Goal: Obtain resource: Obtain resource

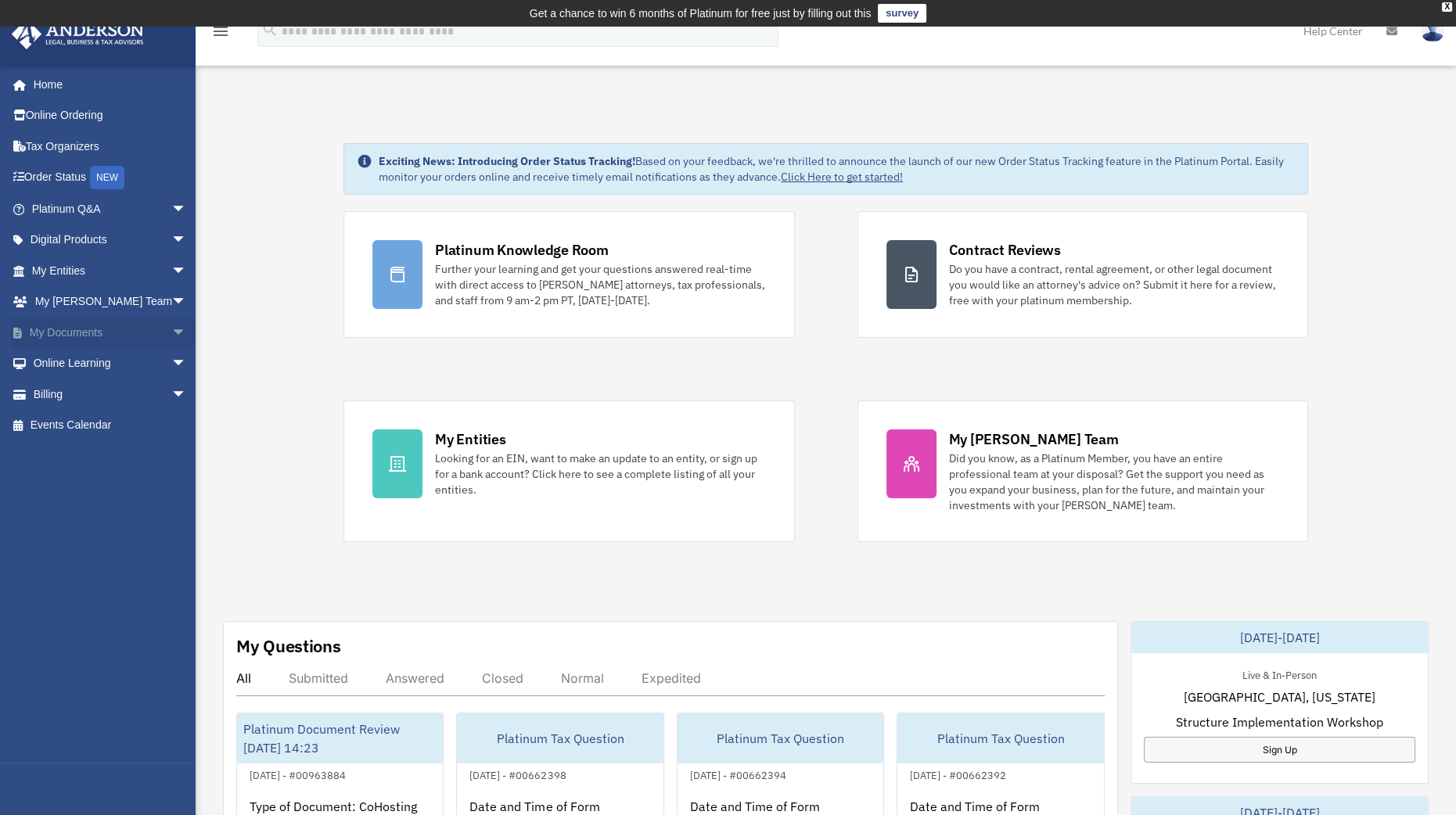
click at [172, 331] on span "arrow_drop_down" at bounding box center [187, 333] width 31 height 32
click at [109, 358] on link "Box" at bounding box center [116, 364] width 189 height 31
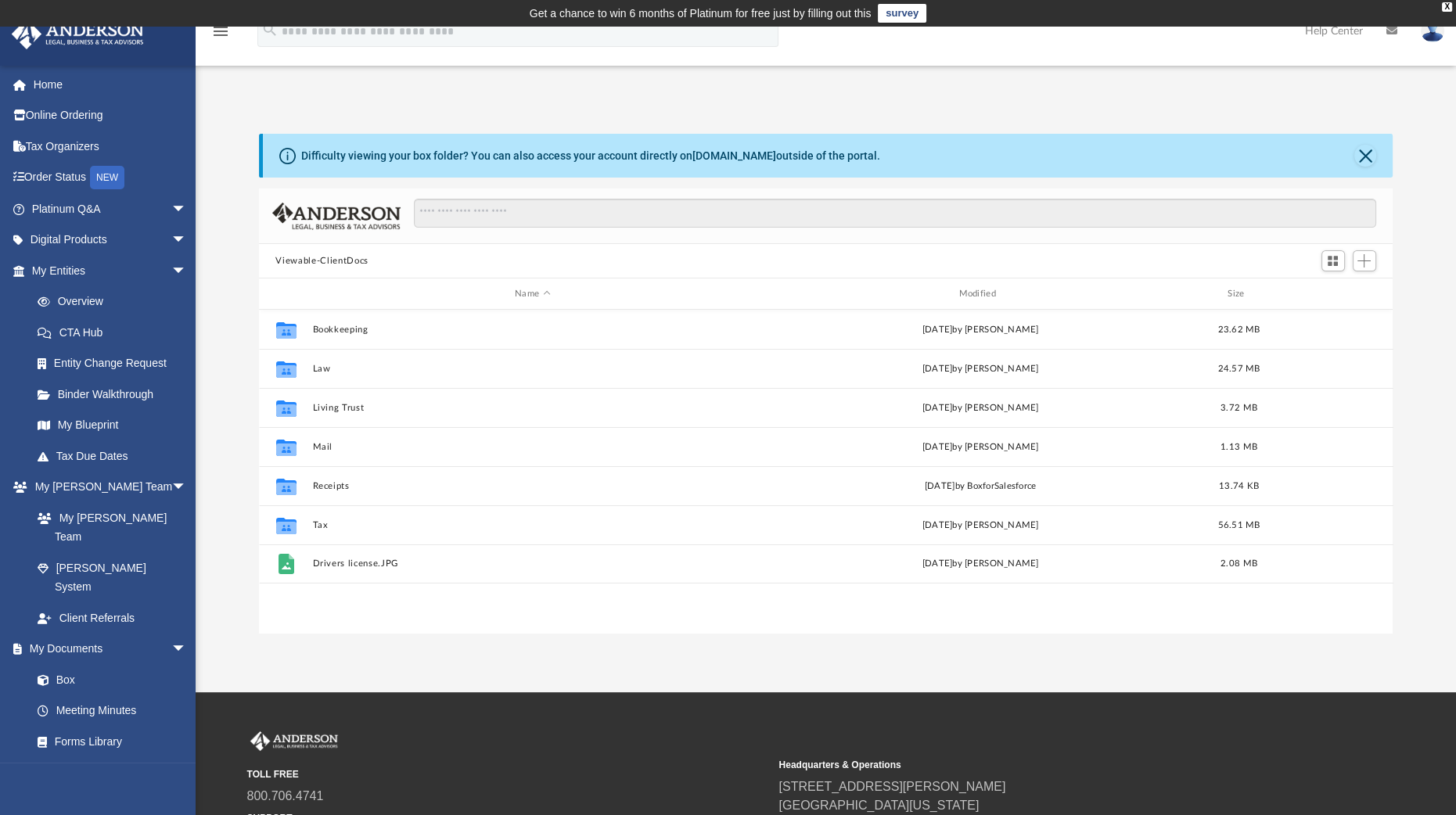
scroll to position [341, 1119]
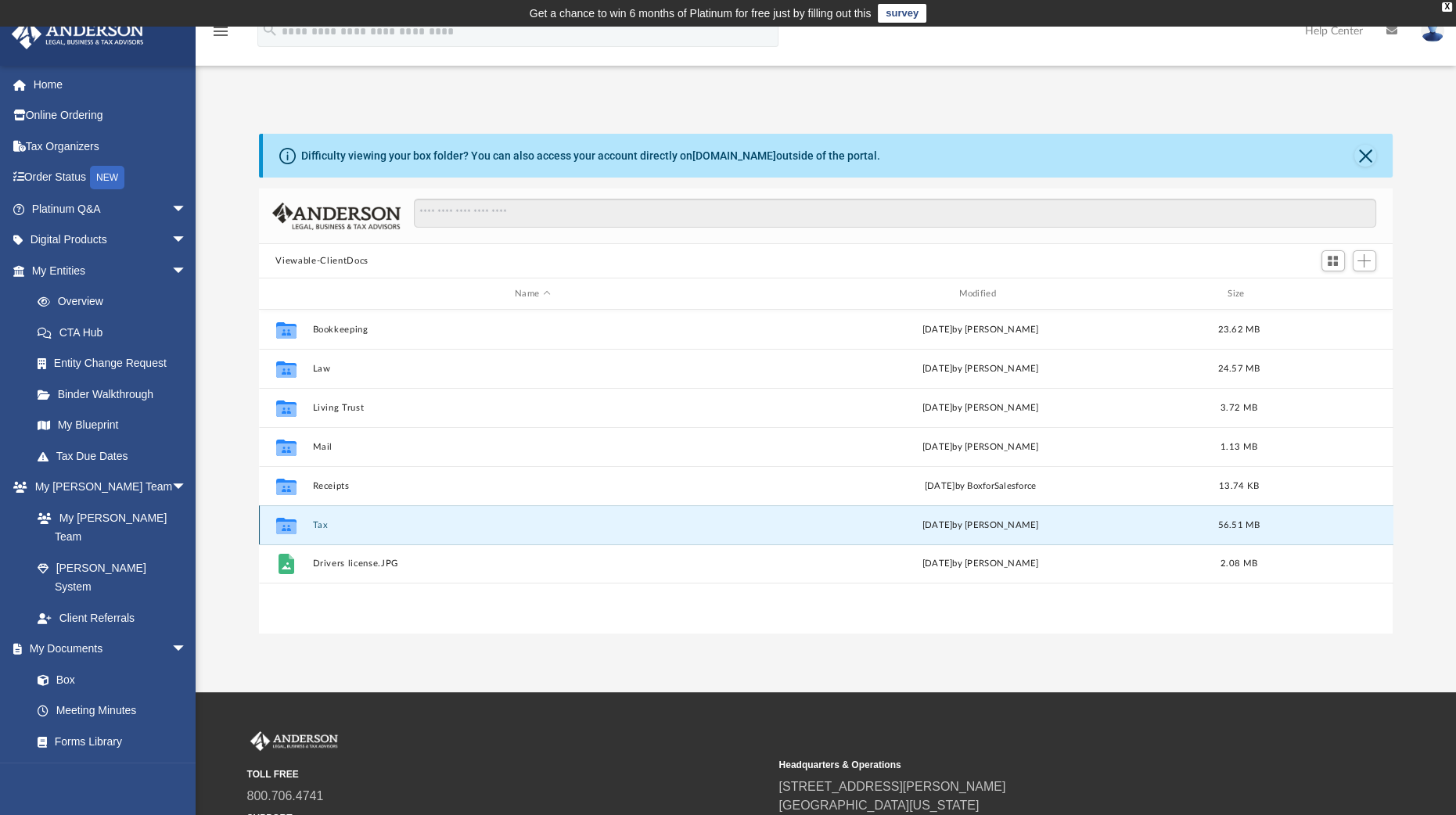
click at [318, 523] on button "Tax" at bounding box center [532, 525] width 441 height 10
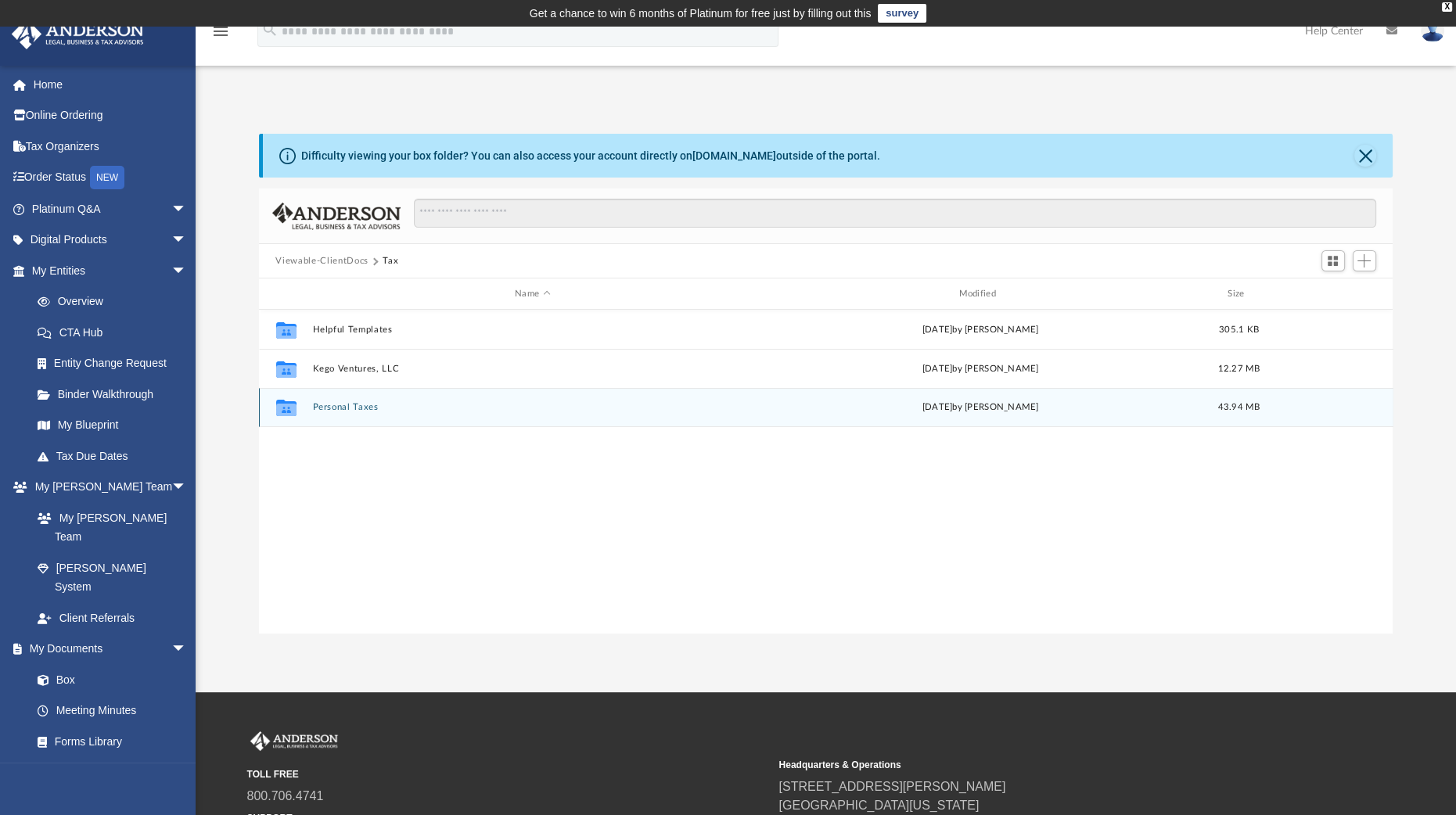
click at [341, 405] on button "Personal Taxes" at bounding box center [532, 407] width 441 height 10
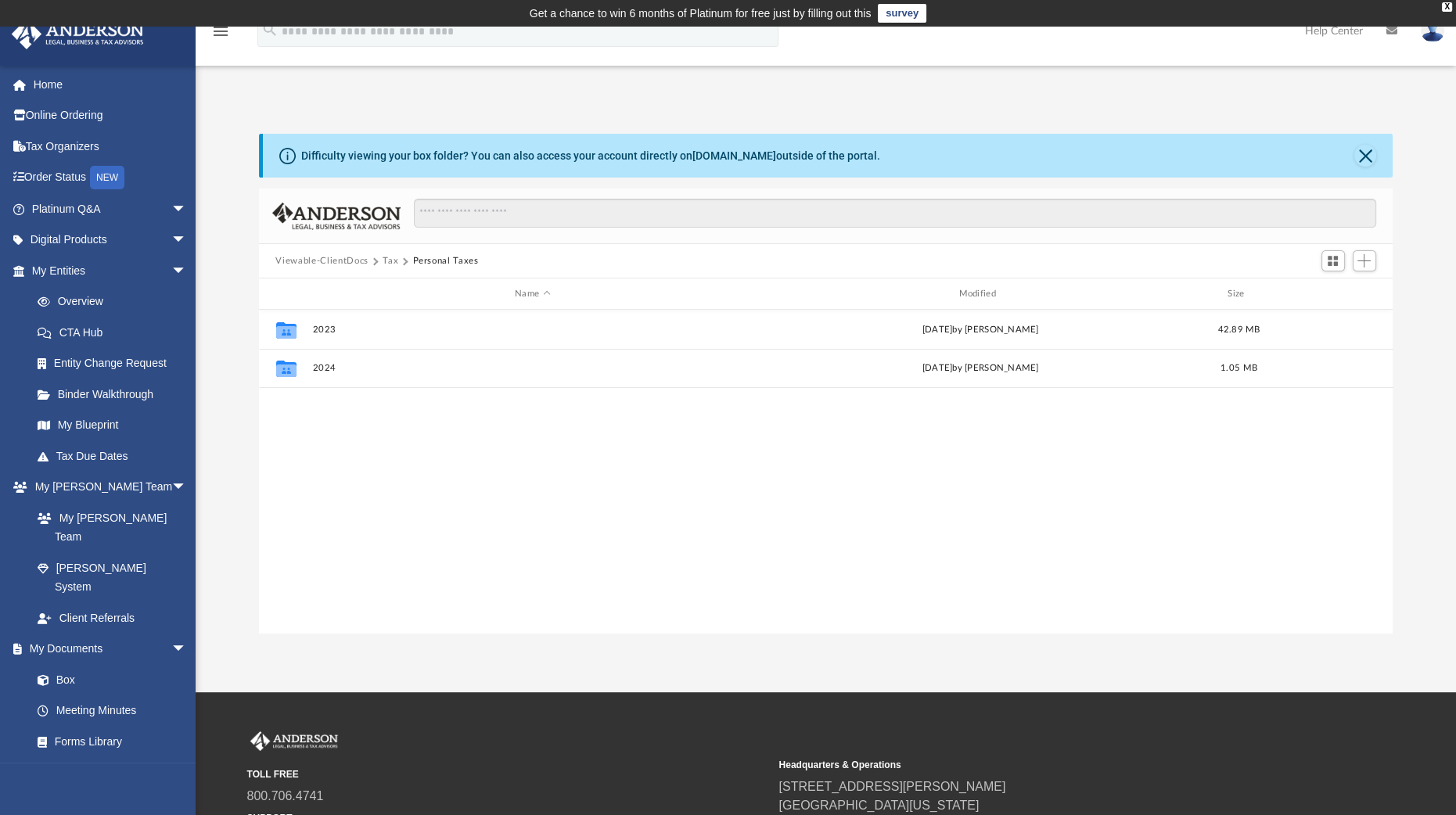
click at [341, 405] on div "Collaborated Folder 2023 Fri Sep 13 2024 by Vicki Schultz 42.89 MB Collaborated…" at bounding box center [825, 471] width 1134 height 324
click at [326, 366] on button "2024" at bounding box center [532, 367] width 441 height 10
click at [447, 261] on button "Personal Taxes" at bounding box center [439, 261] width 66 height 14
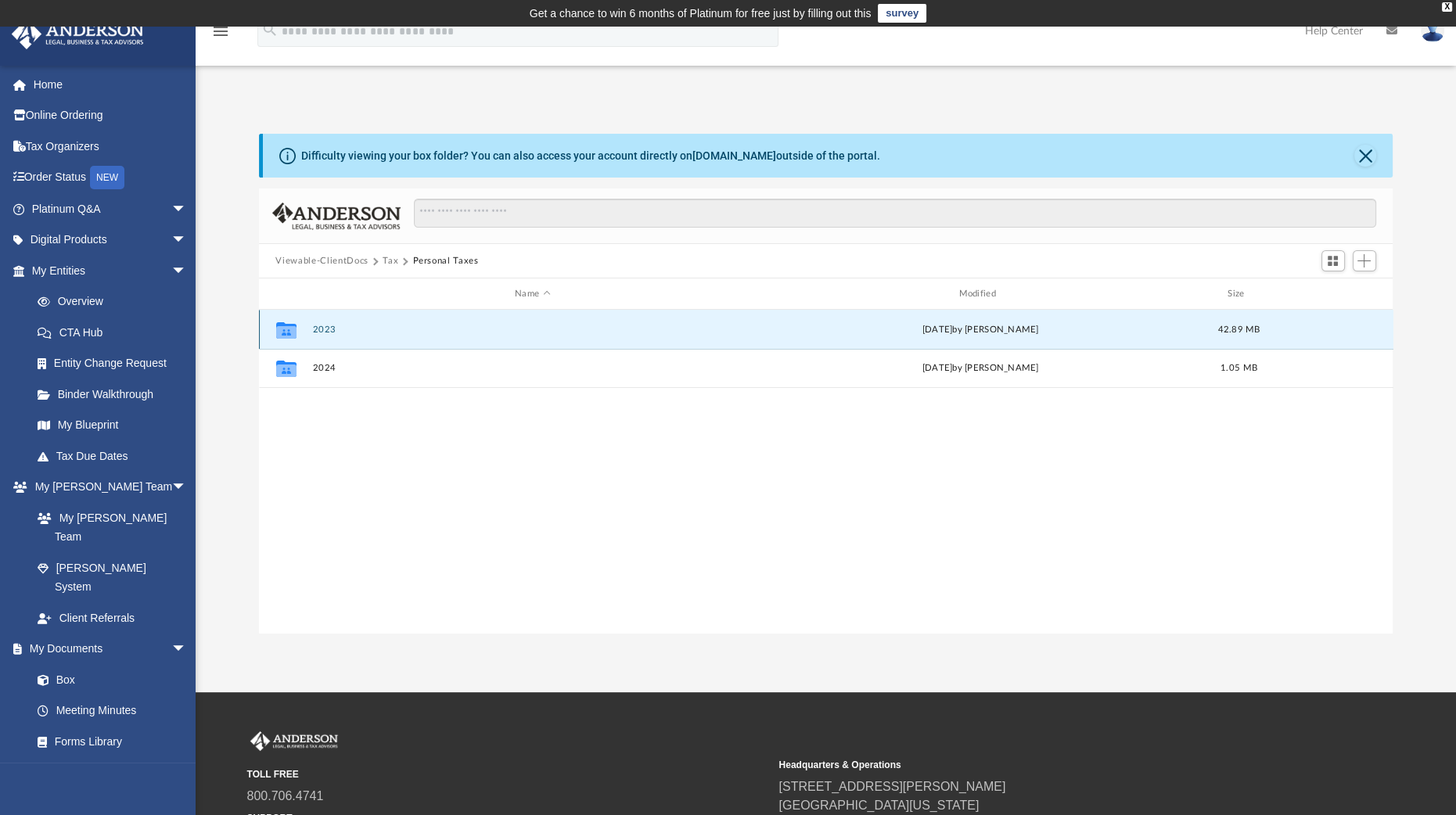
click at [323, 328] on button "2023" at bounding box center [532, 329] width 441 height 10
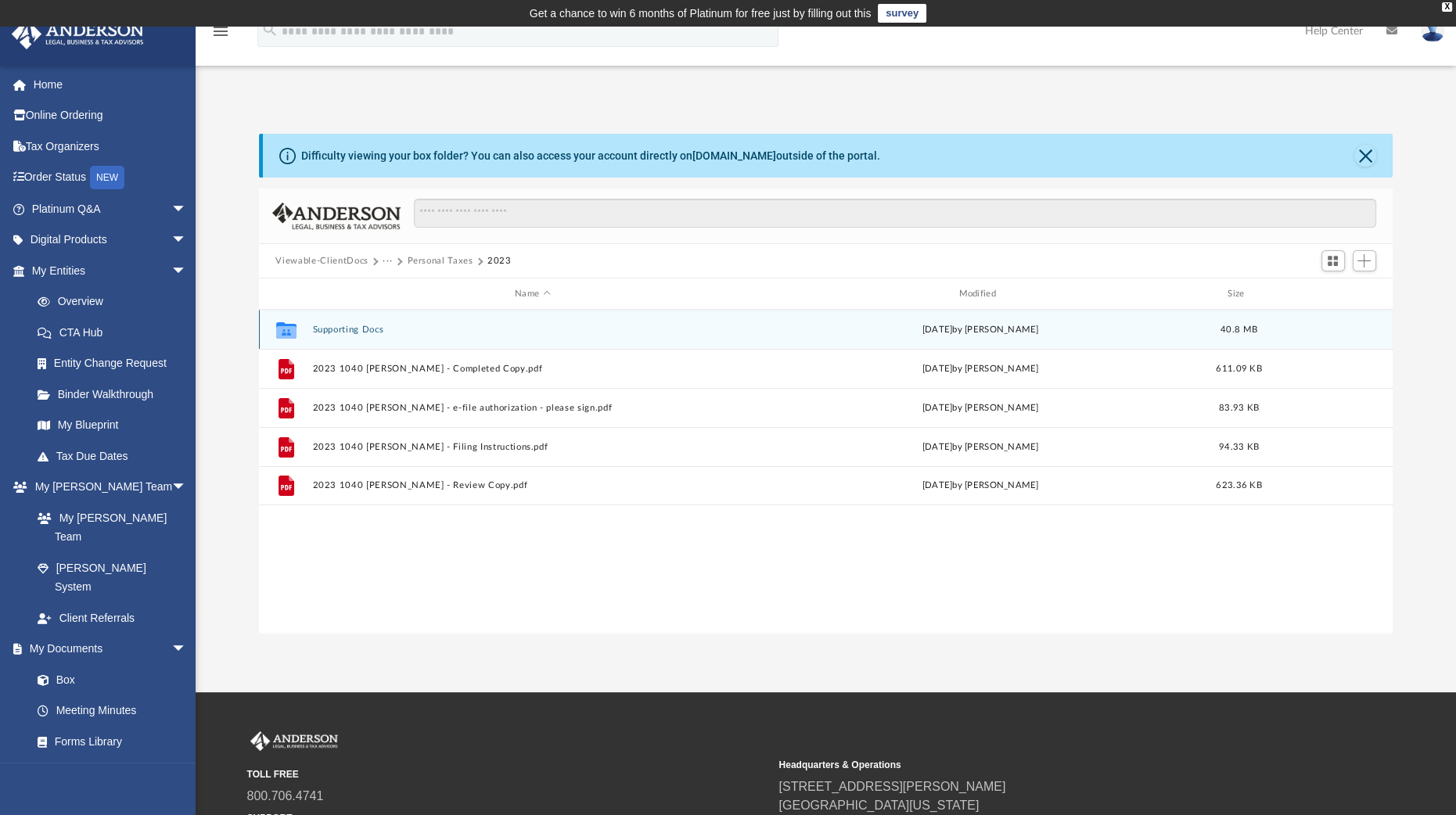
click at [341, 323] on div "Collaborated Folder Supporting Docs [DATE] by [PERSON_NAME] 40.8 MB" at bounding box center [825, 329] width 1134 height 39
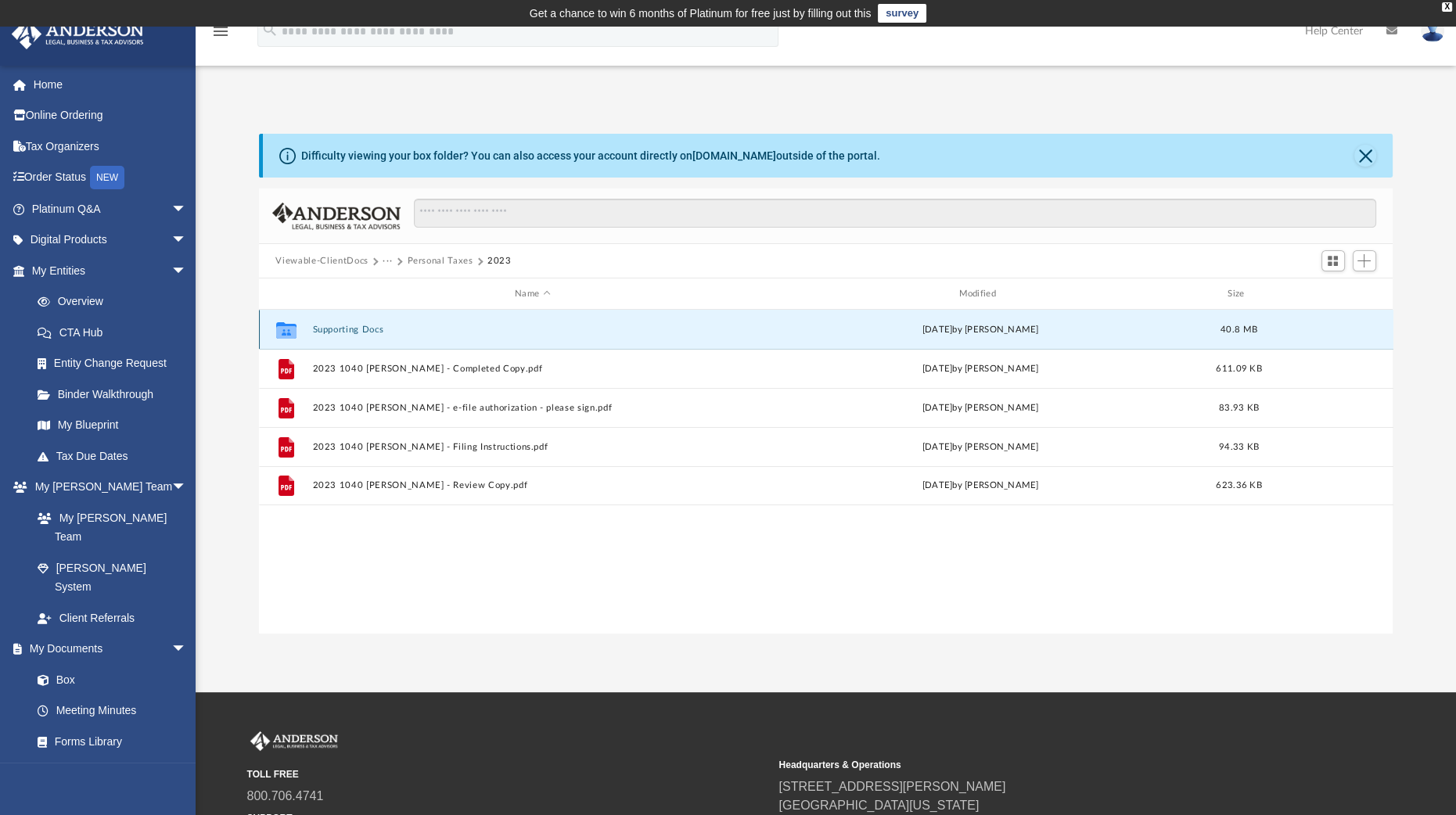
click at [335, 330] on button "Supporting Docs" at bounding box center [532, 329] width 441 height 10
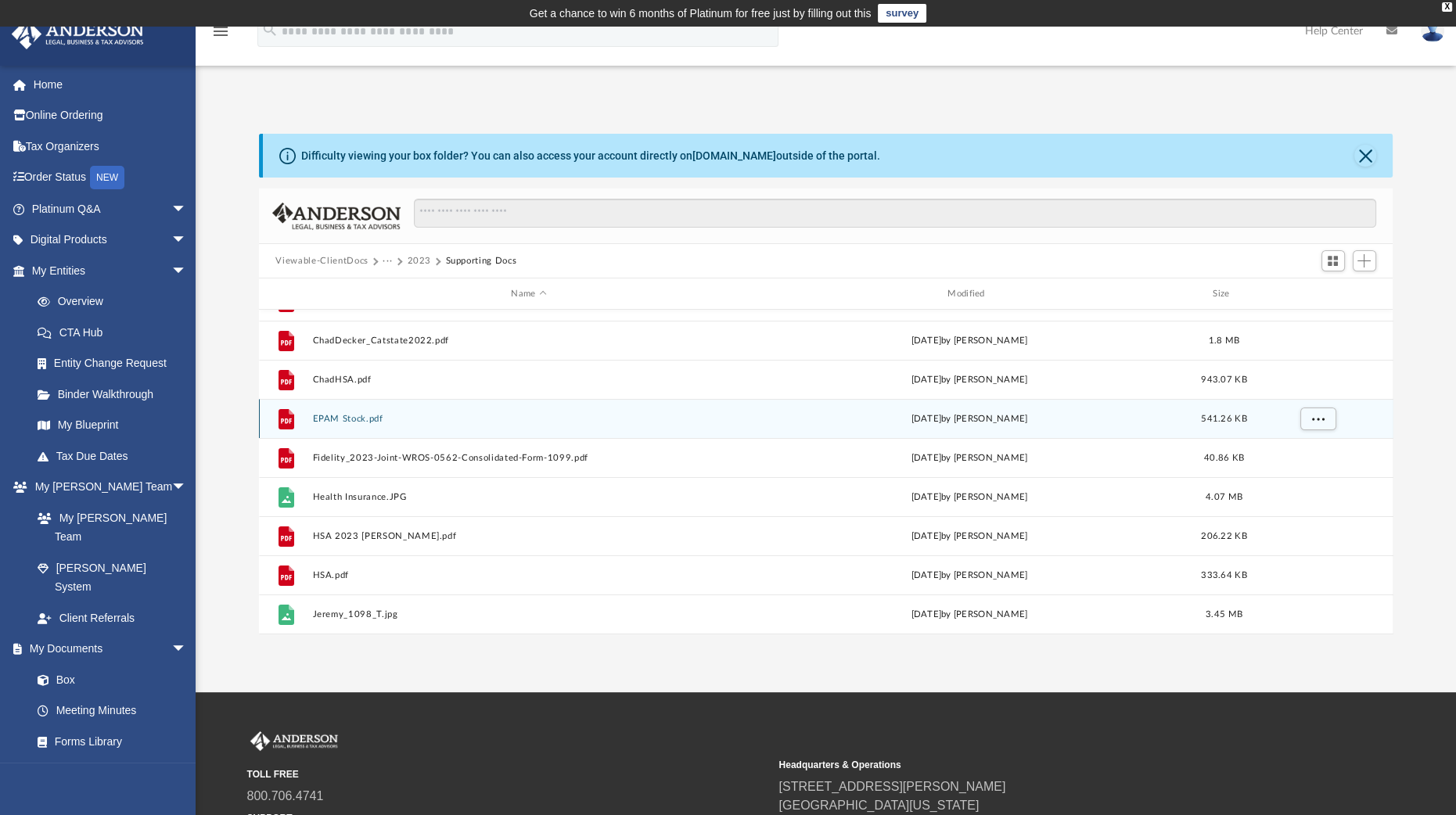
scroll to position [303, 0]
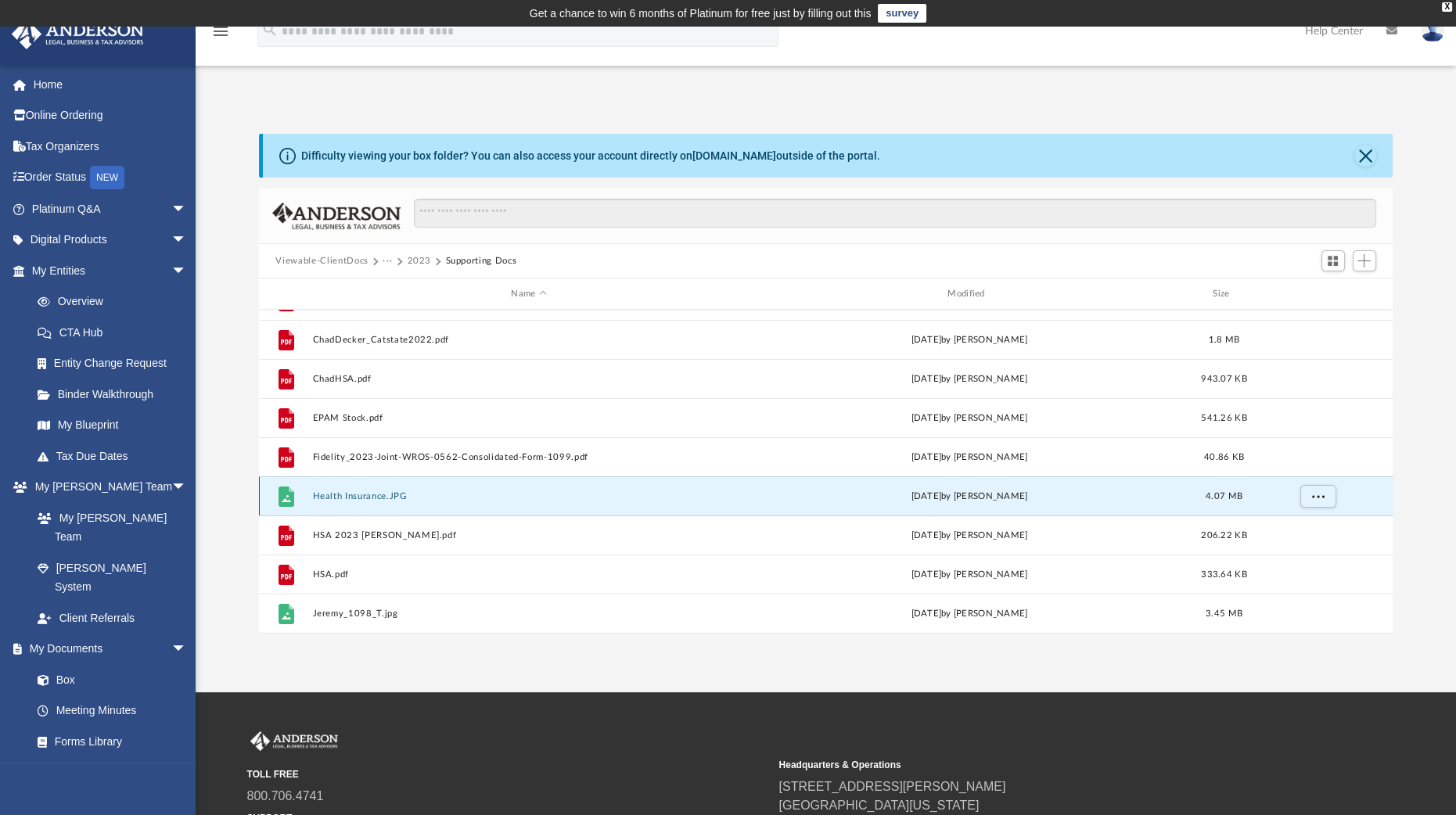
click at [378, 494] on button "Health Insurance.JPG" at bounding box center [529, 496] width 433 height 10
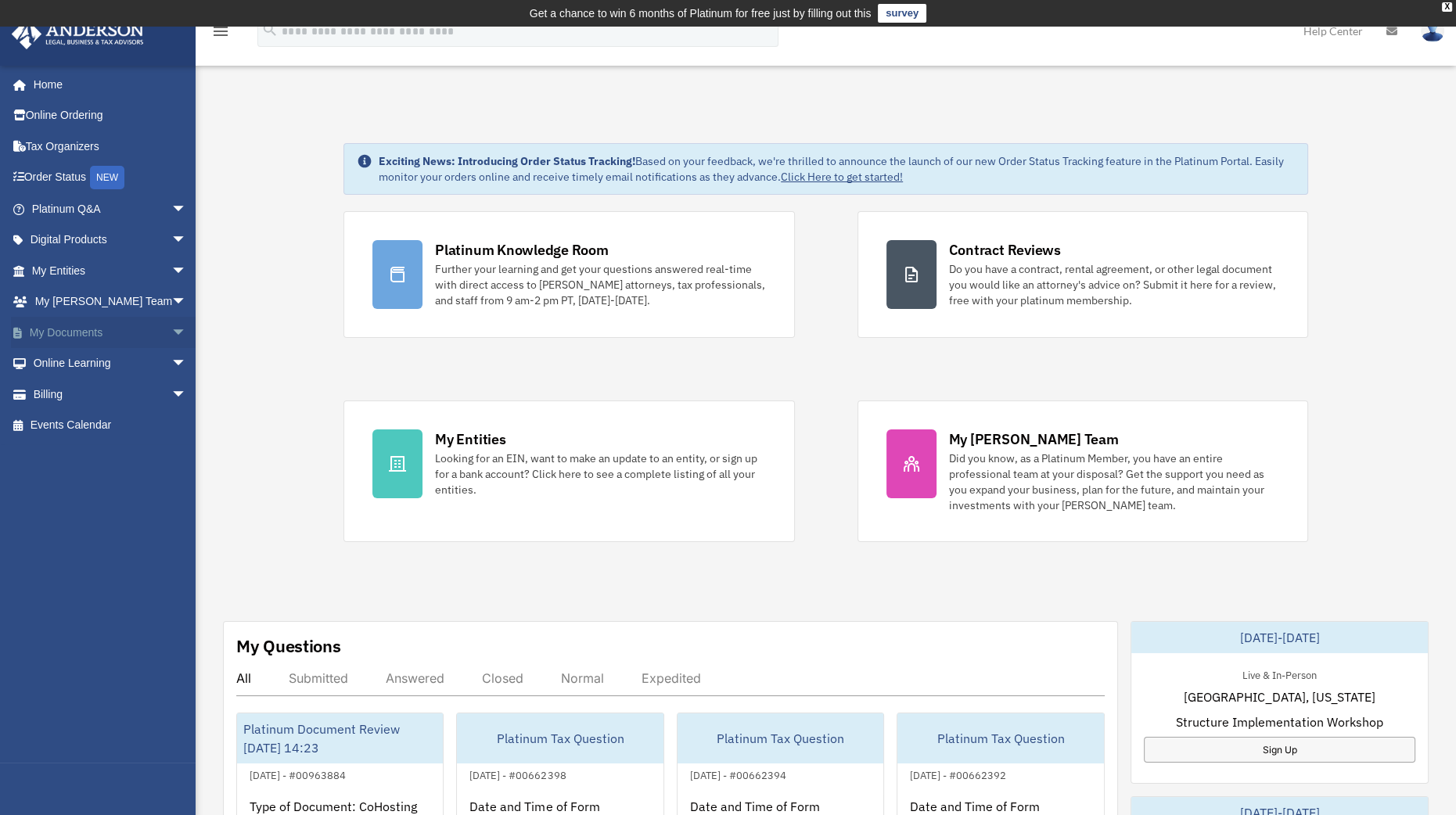
click at [172, 326] on span "arrow_drop_down" at bounding box center [187, 333] width 31 height 32
click at [86, 363] on link "Box" at bounding box center [116, 364] width 189 height 31
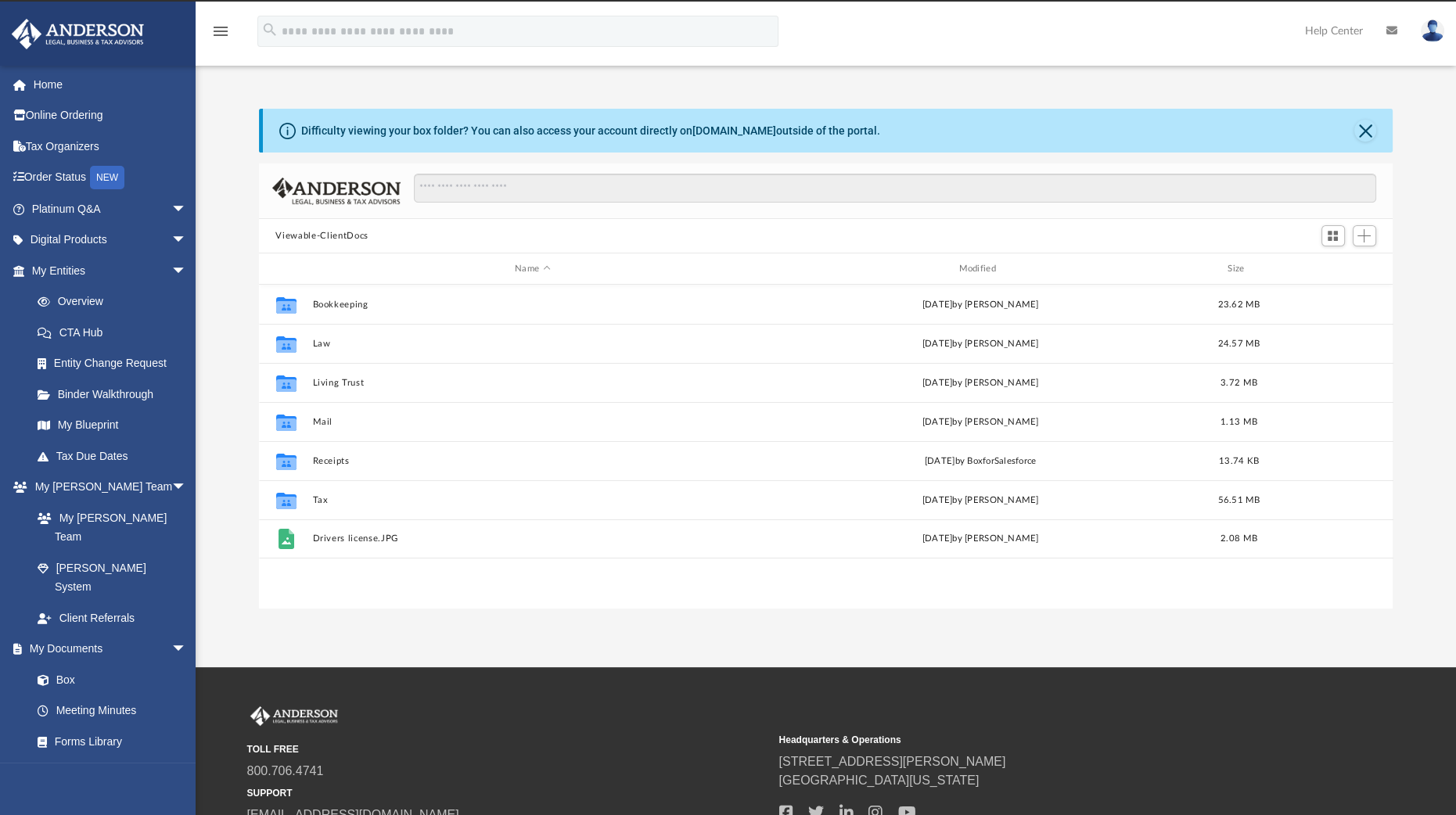
scroll to position [341, 1119]
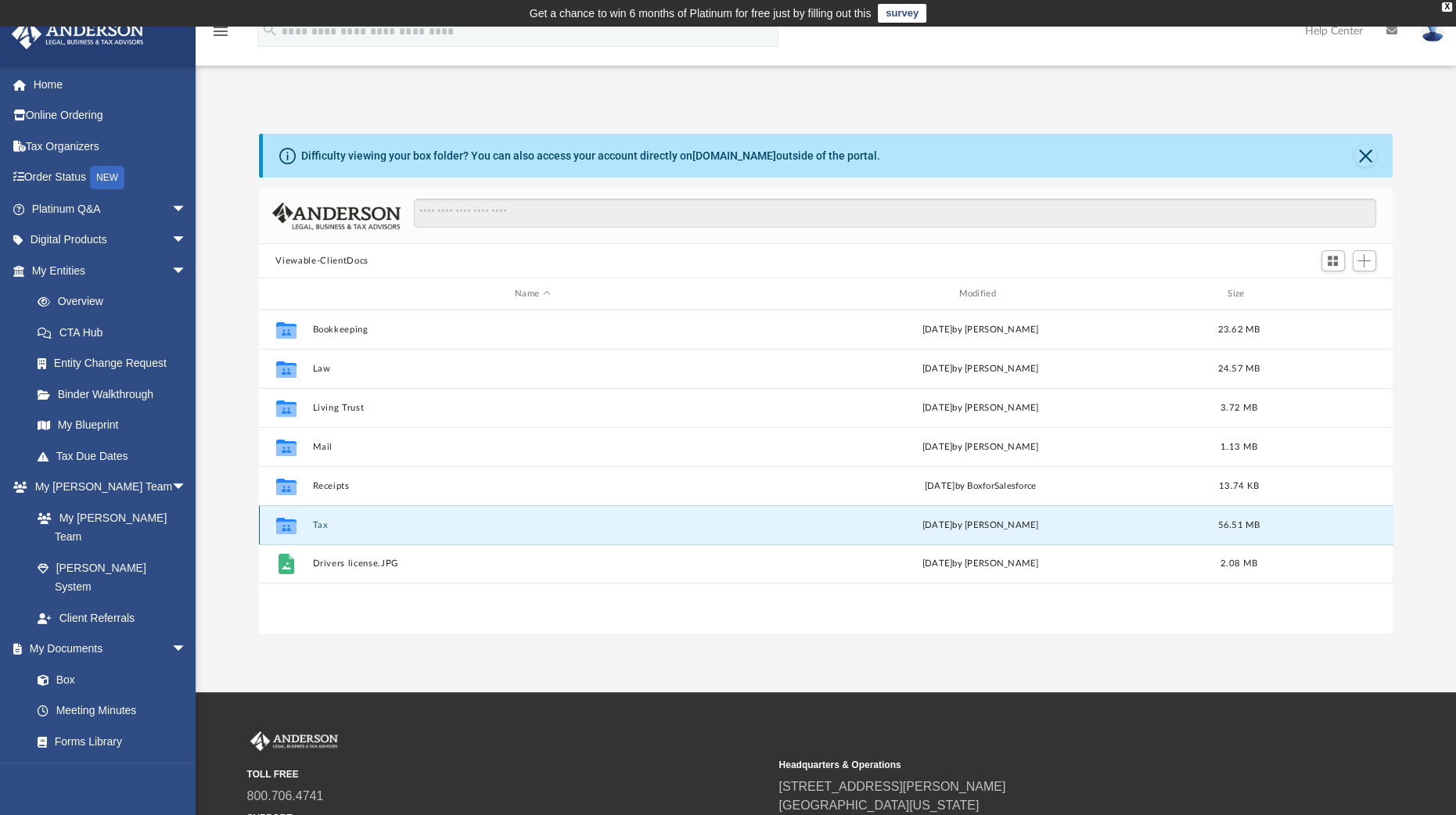
click at [324, 524] on button "Tax" at bounding box center [532, 525] width 441 height 10
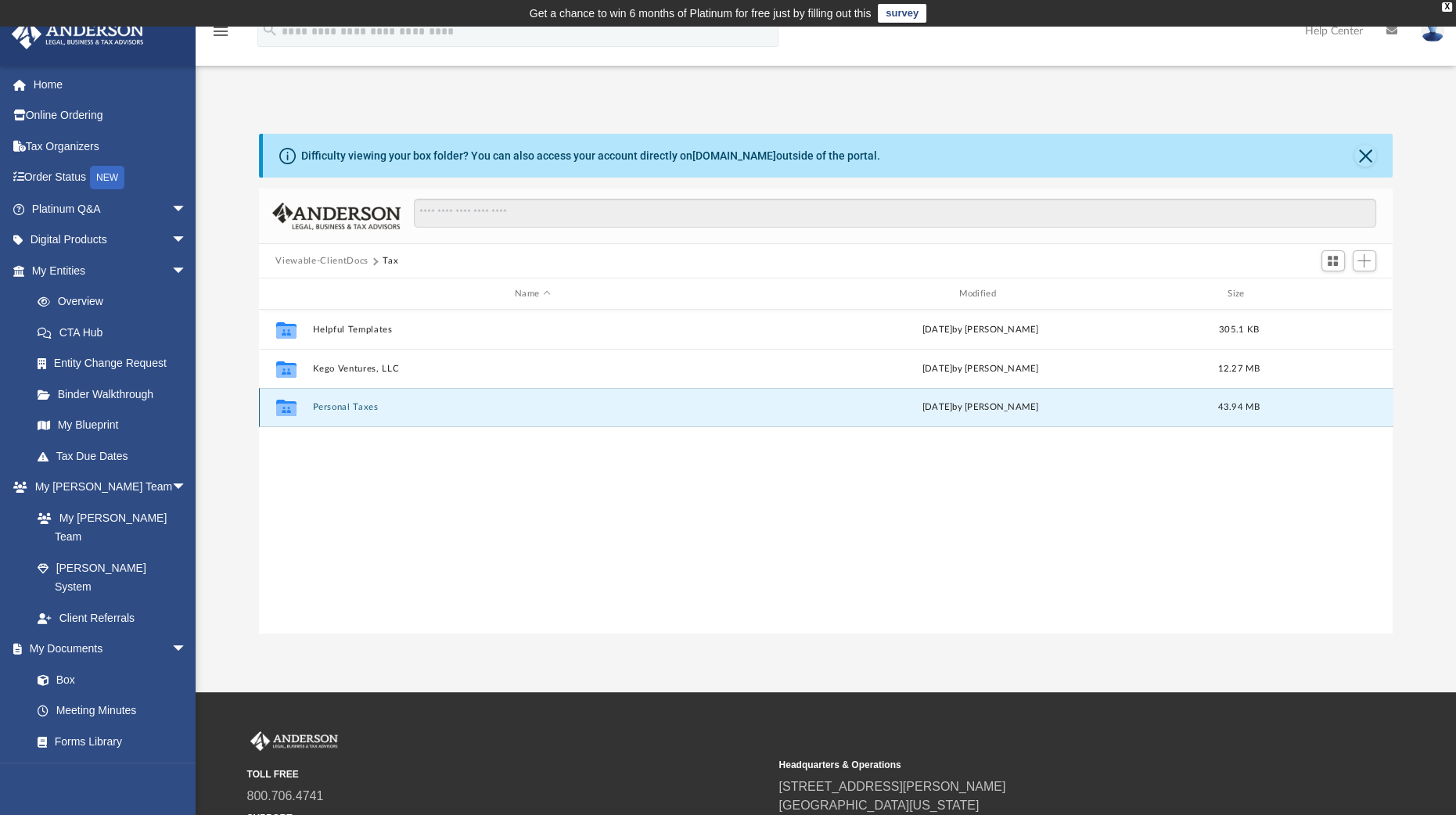
click at [332, 410] on button "Personal Taxes" at bounding box center [532, 407] width 441 height 10
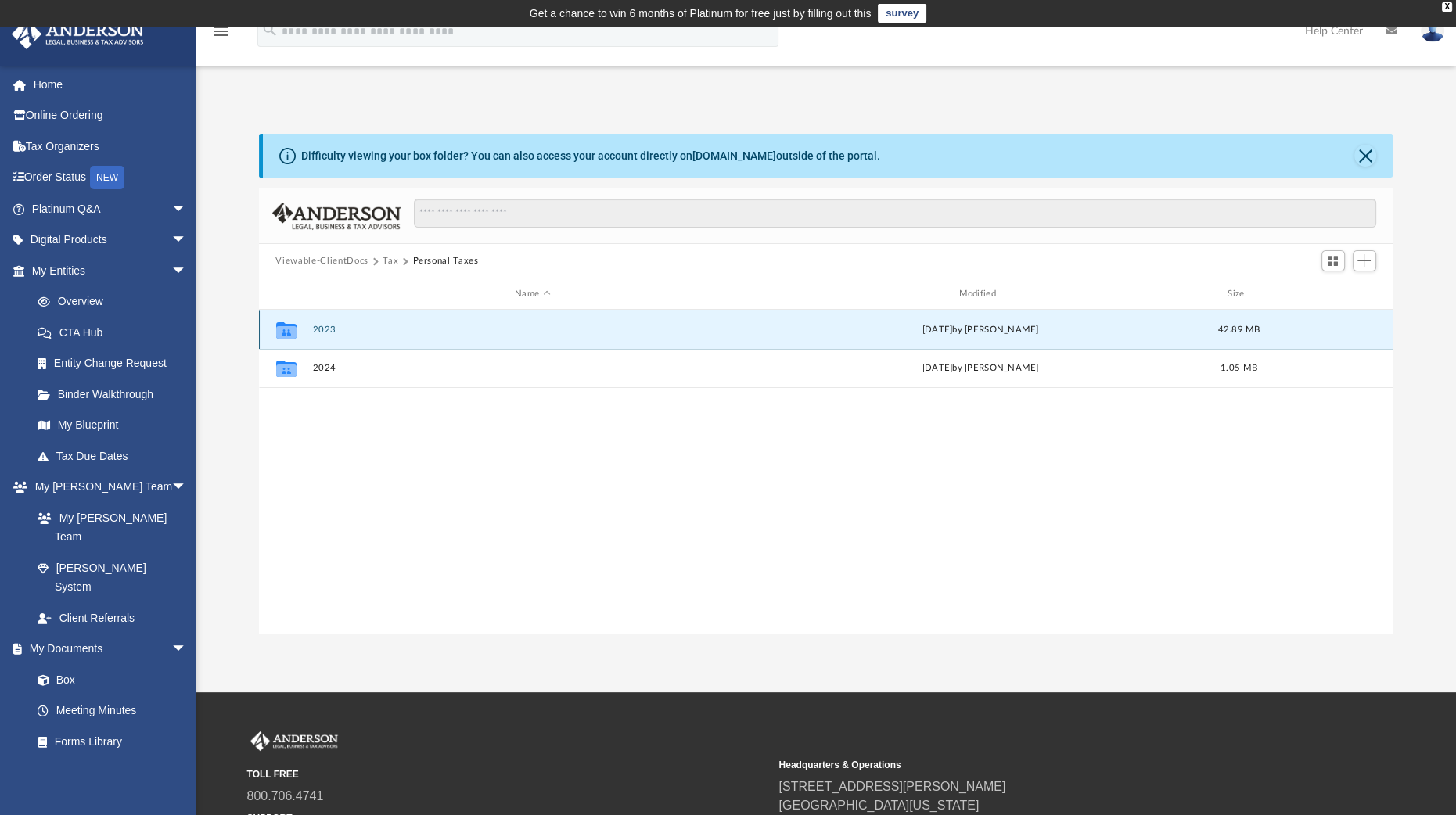
click at [324, 328] on button "2023" at bounding box center [532, 329] width 441 height 10
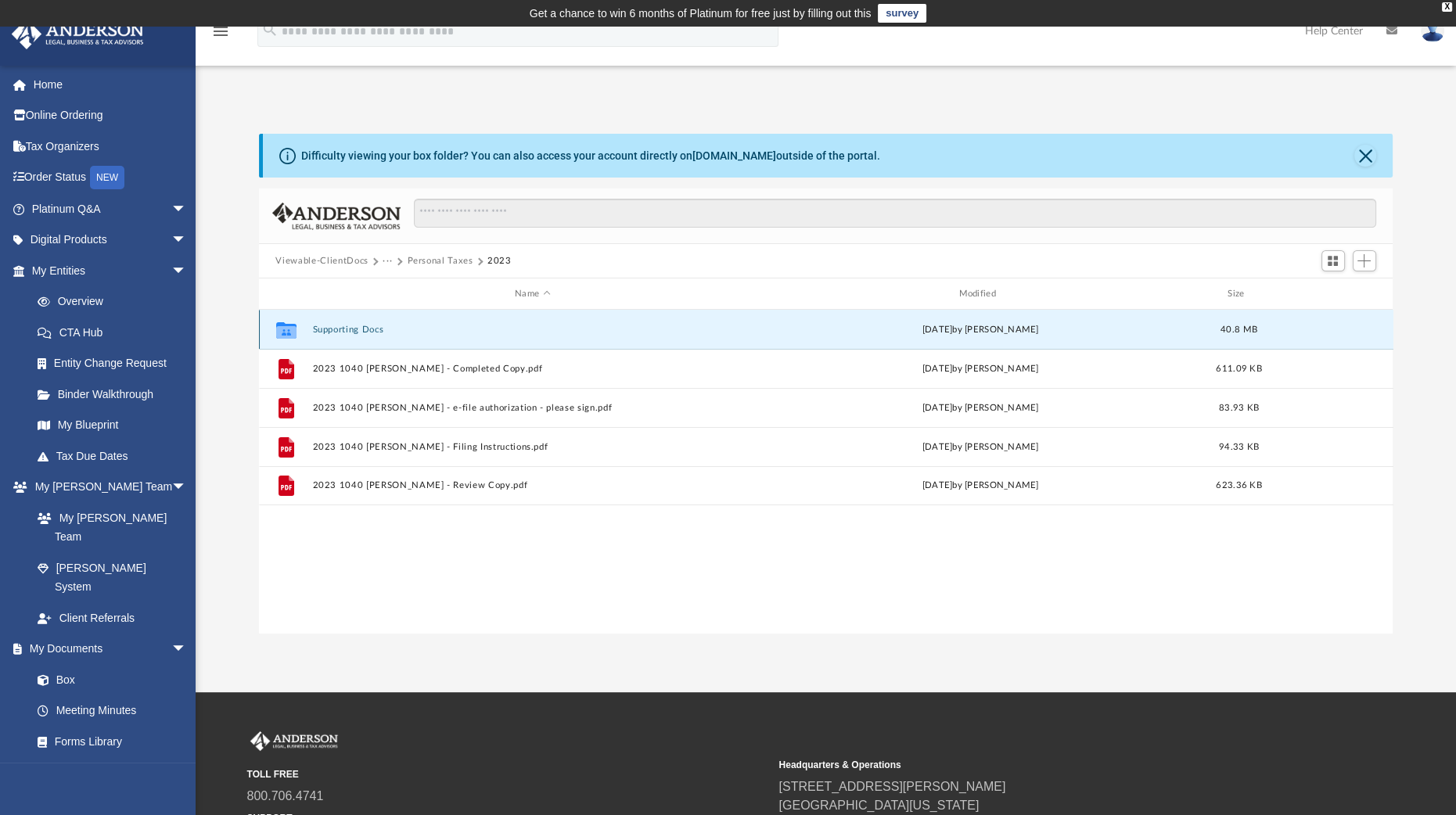
click at [324, 328] on button "Supporting Docs" at bounding box center [532, 329] width 441 height 10
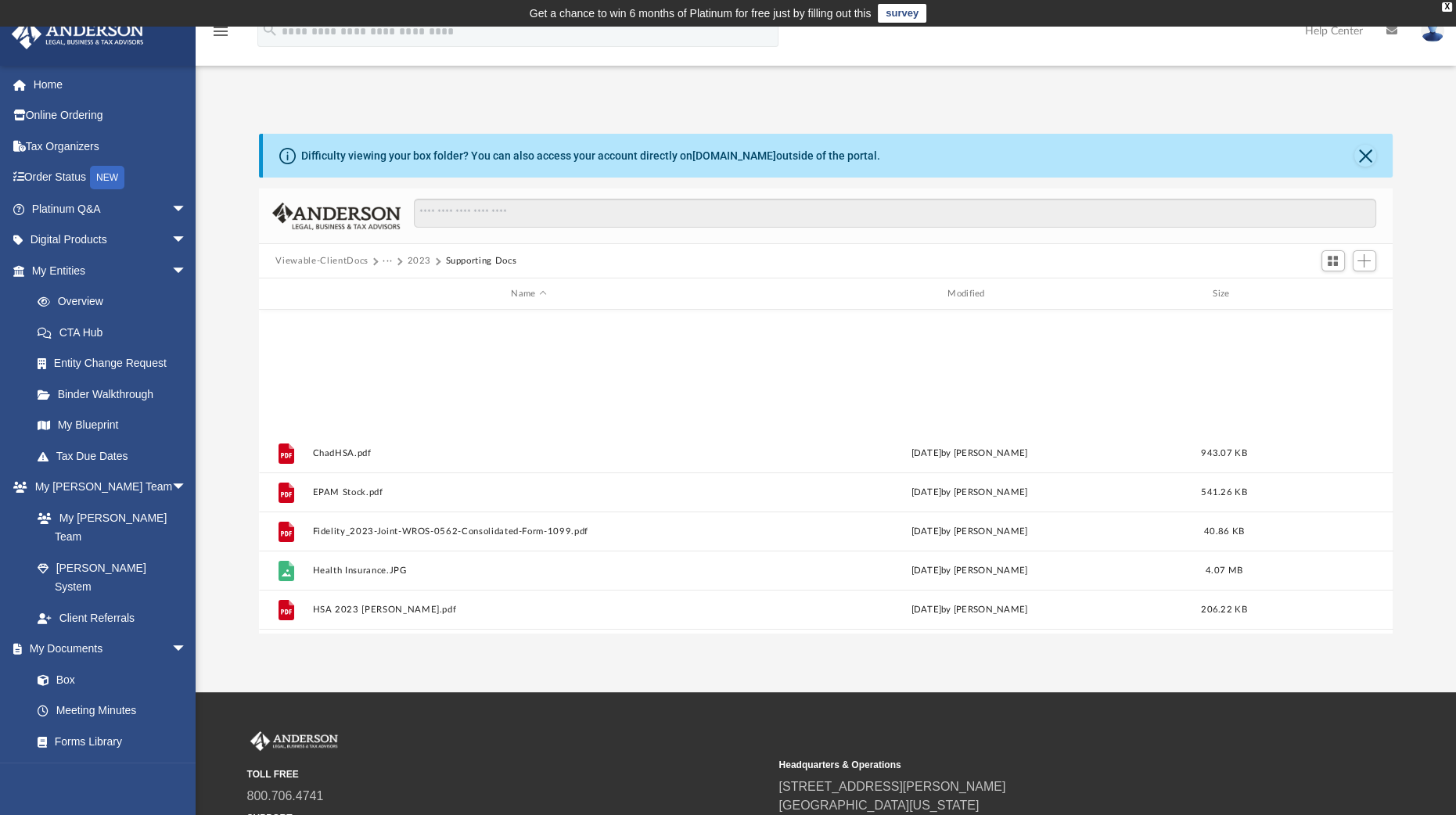
scroll to position [437, 0]
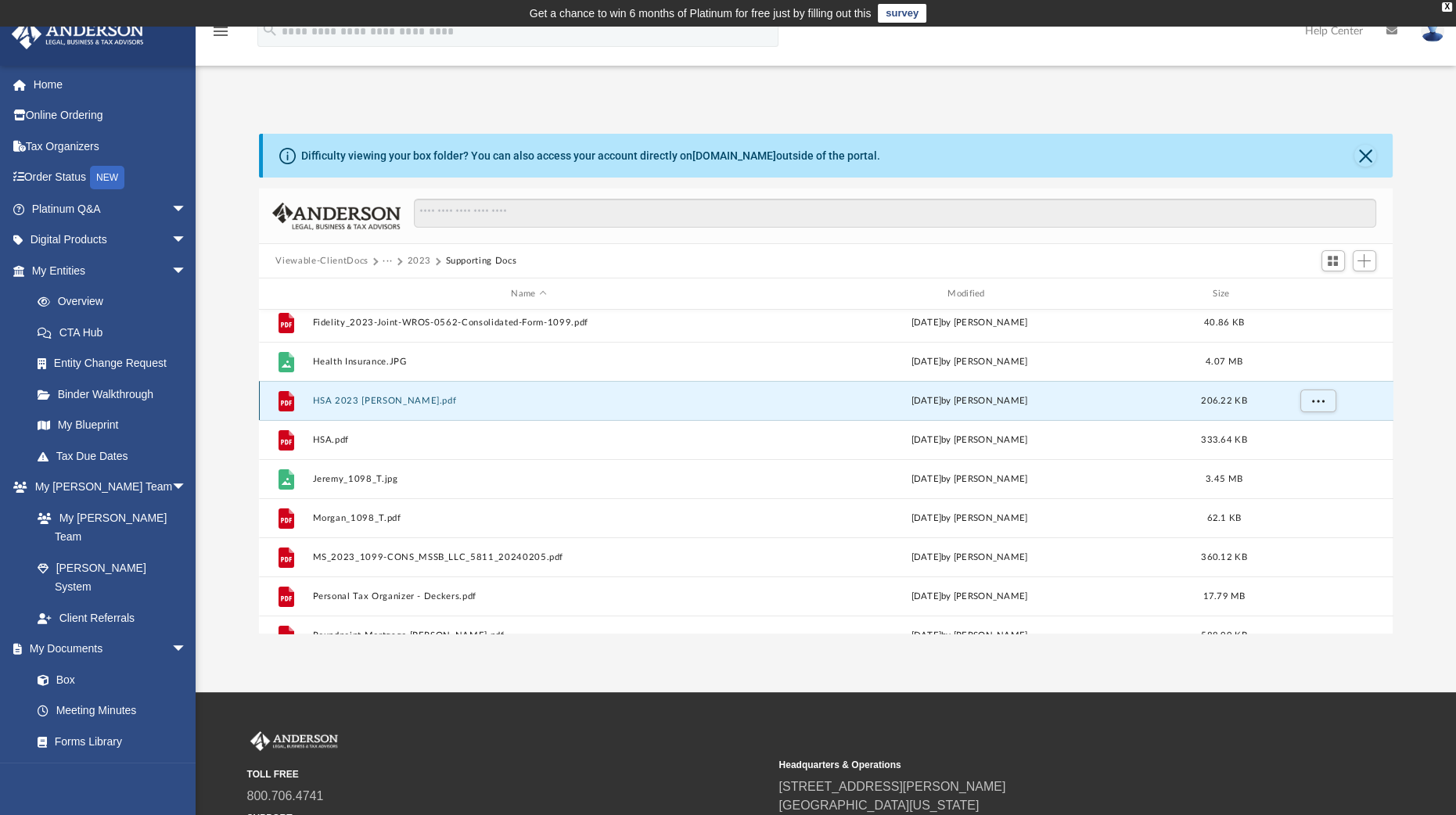
click at [377, 404] on button "HSA 2023 [PERSON_NAME].pdf" at bounding box center [529, 401] width 433 height 10
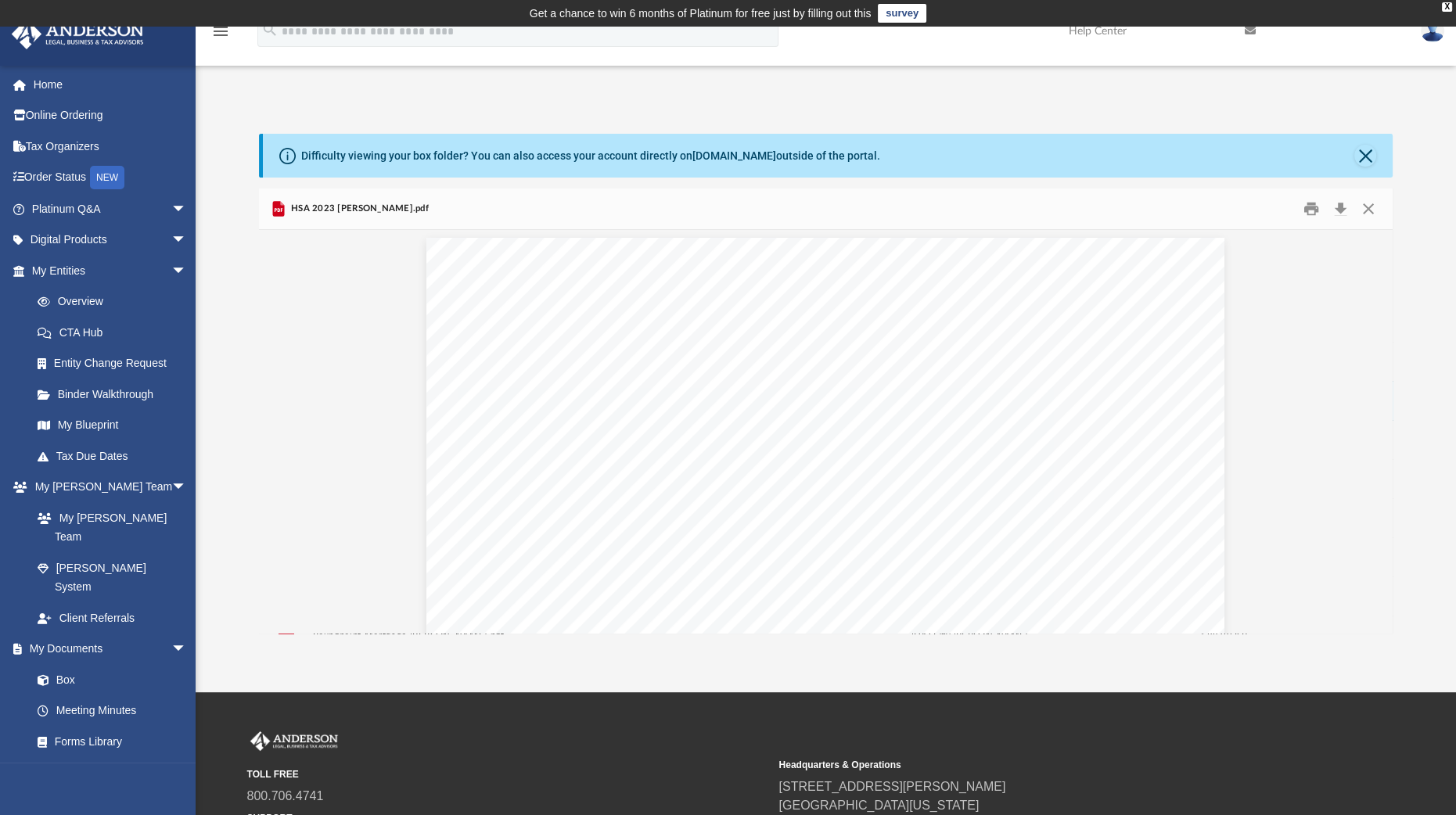
scroll to position [0, 0]
click at [1372, 209] on button "Close" at bounding box center [1368, 209] width 29 height 24
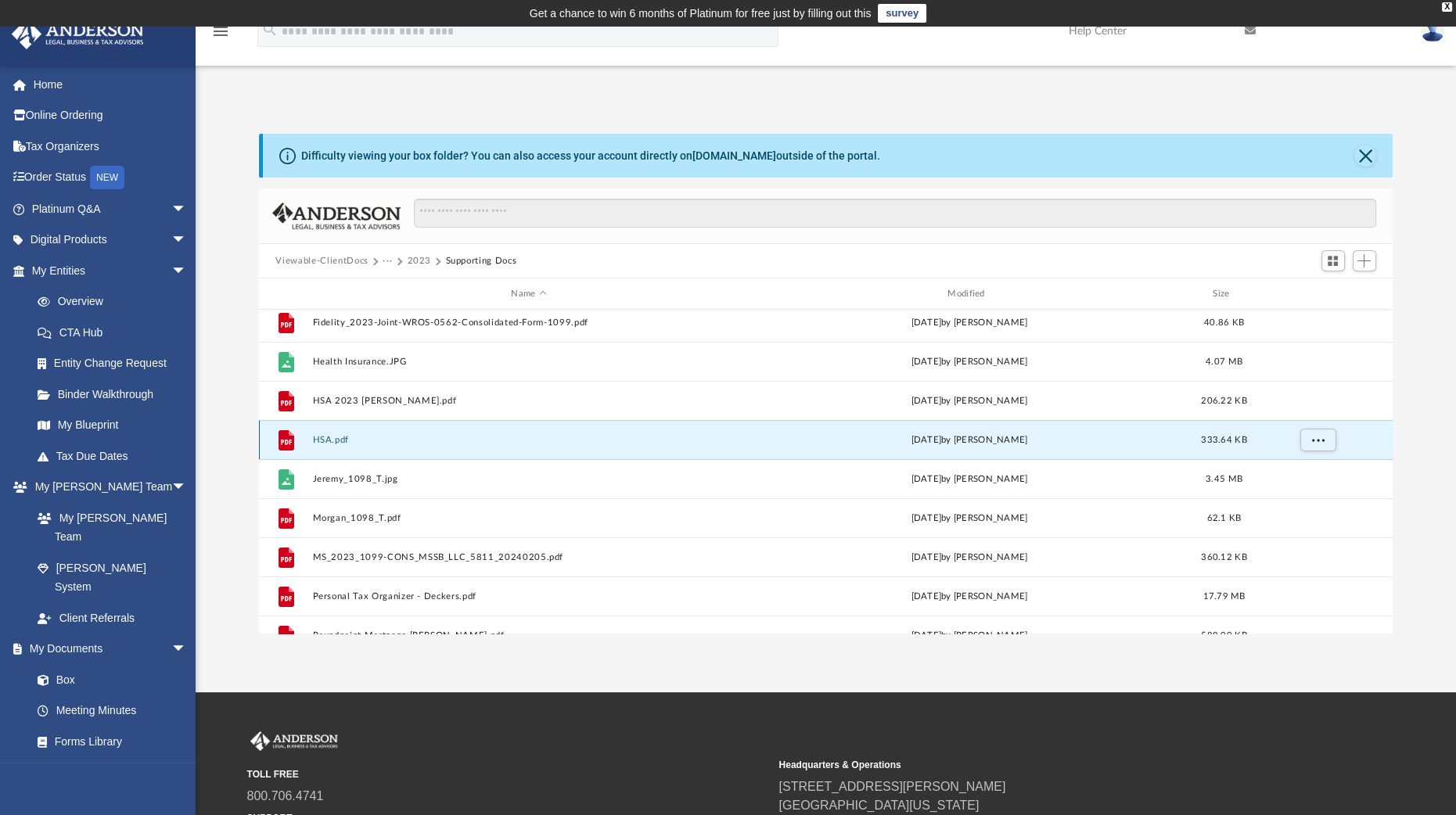
click at [350, 442] on button "HSA.pdf" at bounding box center [529, 440] width 433 height 10
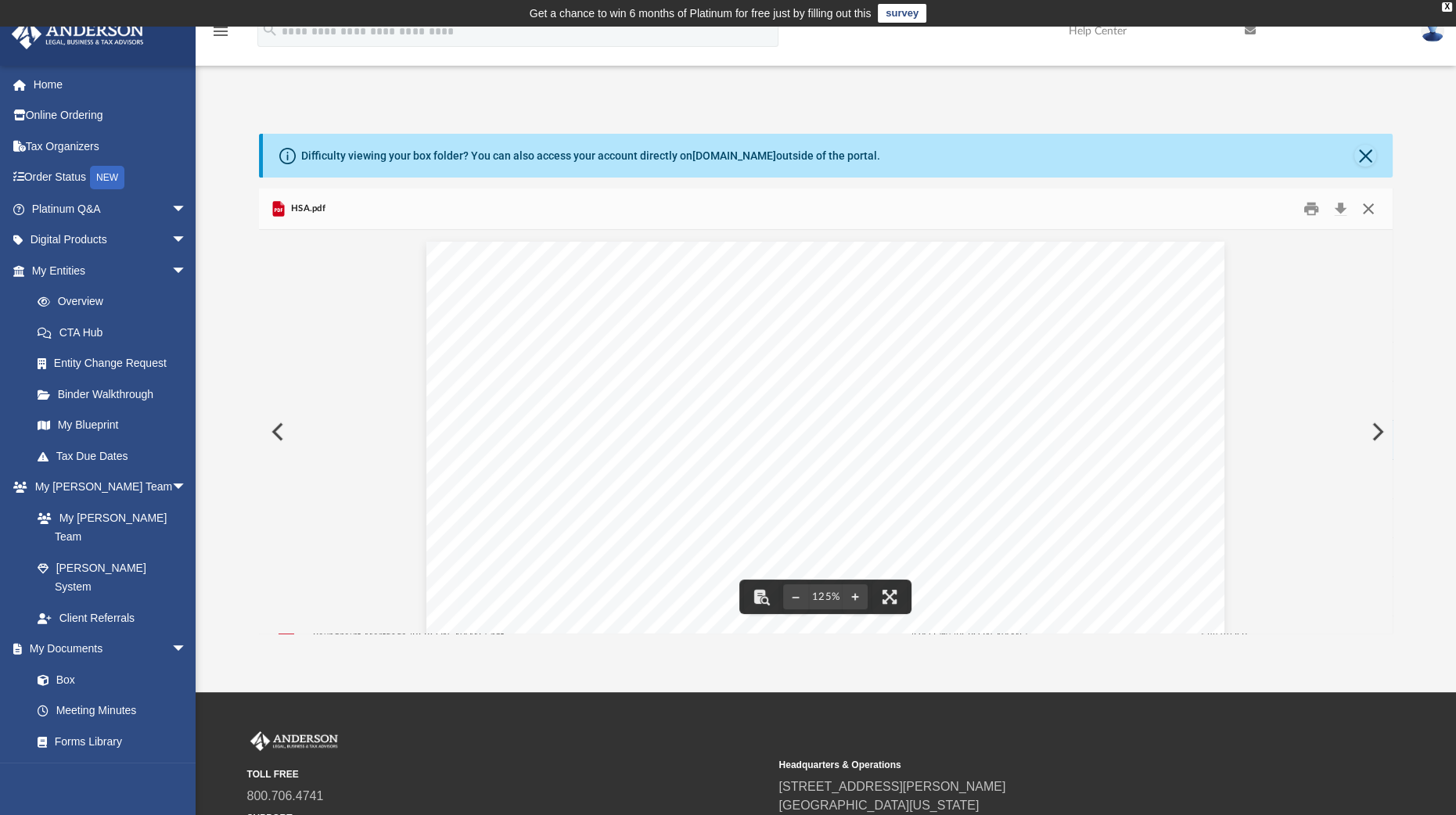
click at [1365, 211] on button "Close" at bounding box center [1368, 209] width 29 height 24
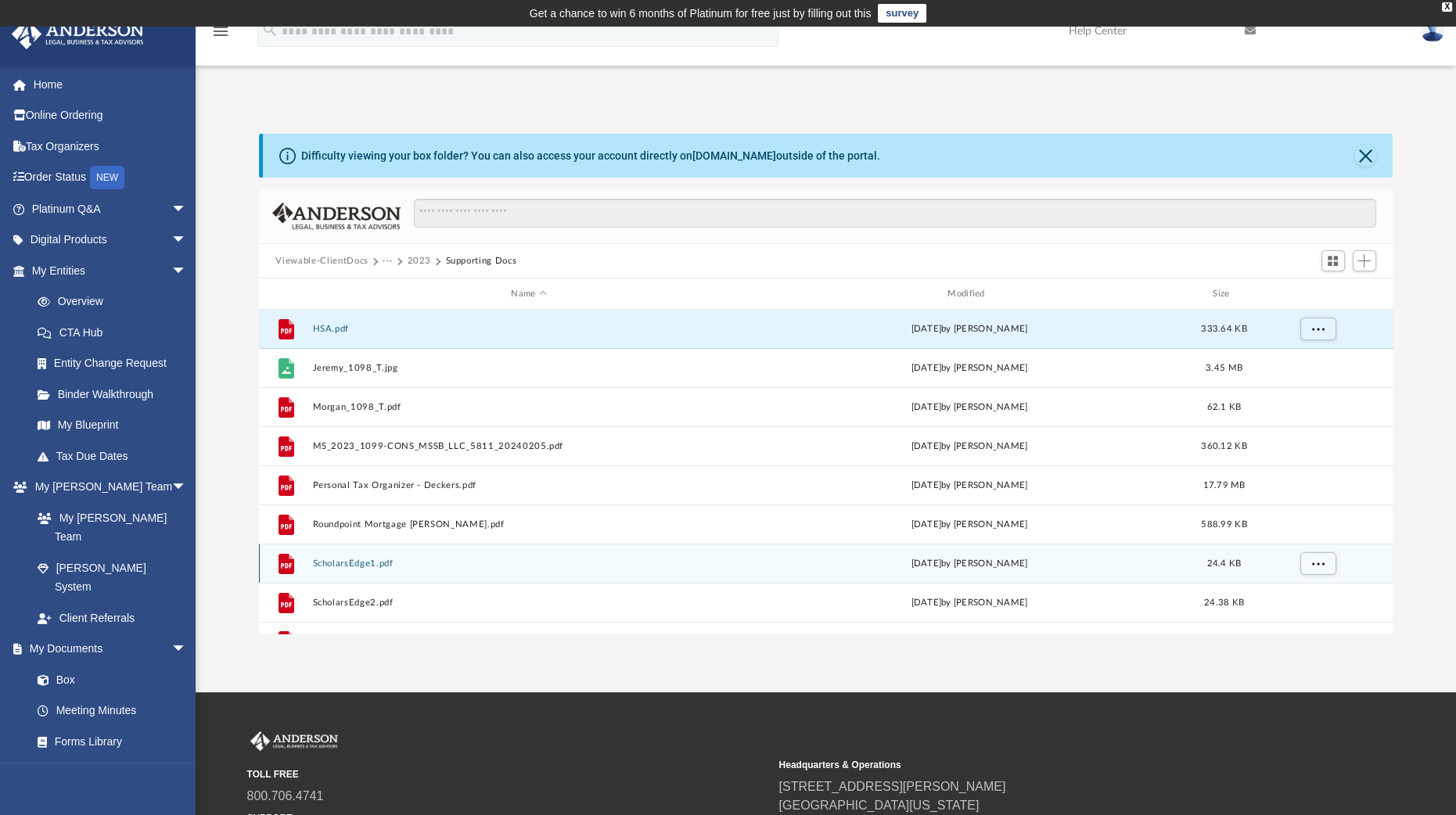
scroll to position [575, 0]
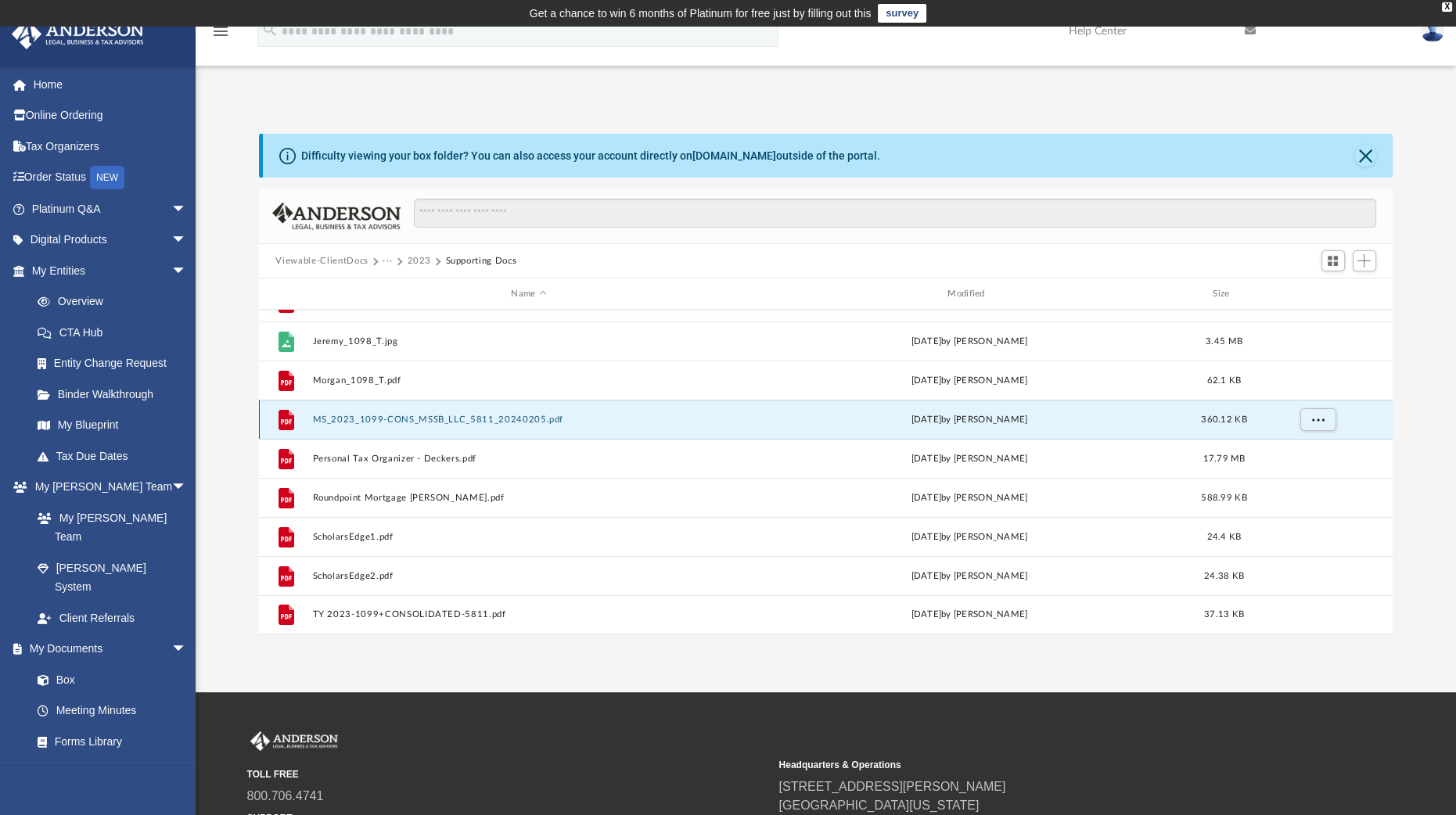
click at [465, 415] on button "MS_2023_1099-CONS_MSSB_LLC_5811_20240205.pdf" at bounding box center [529, 420] width 433 height 10
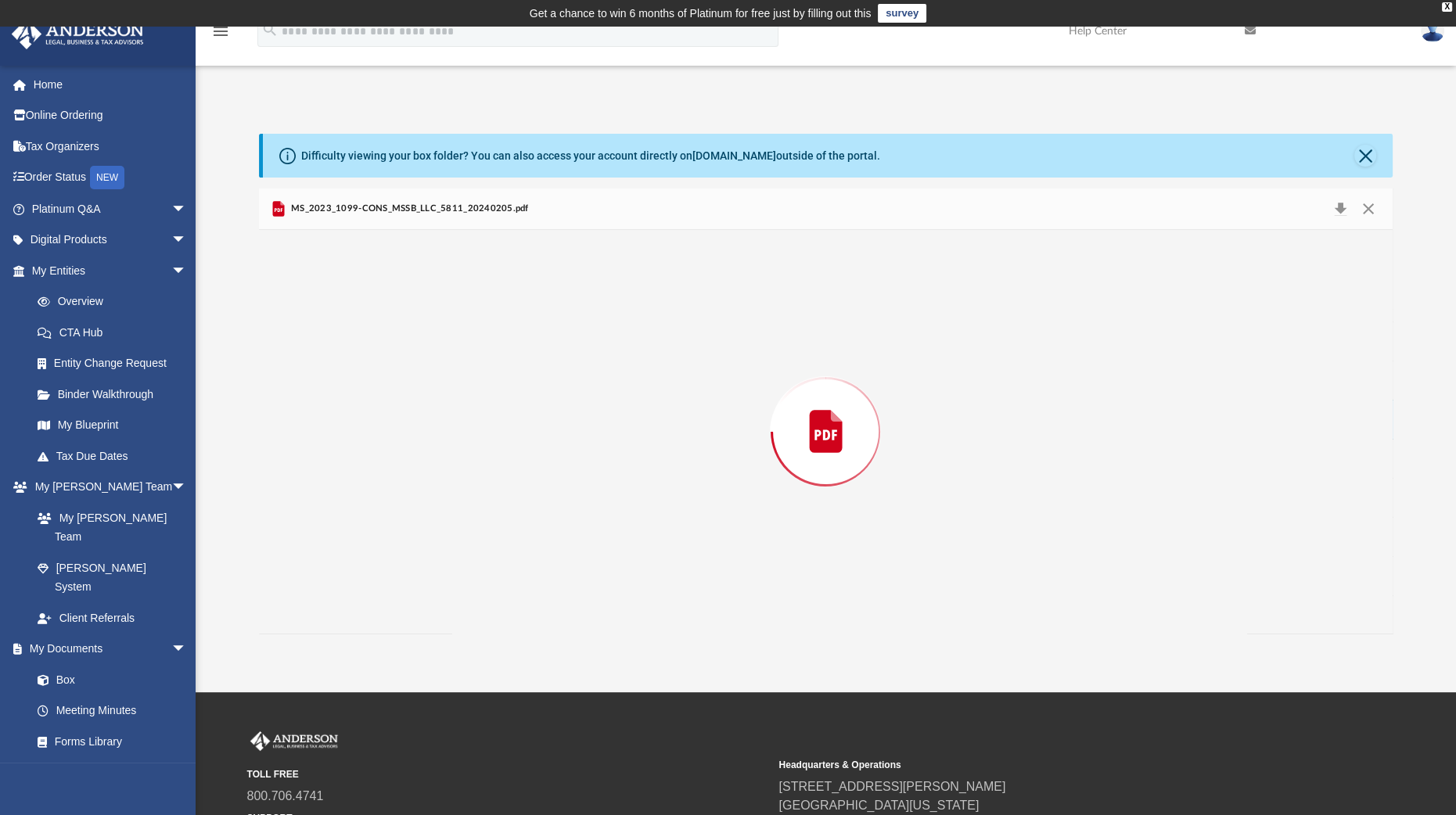
scroll to position [423, 0]
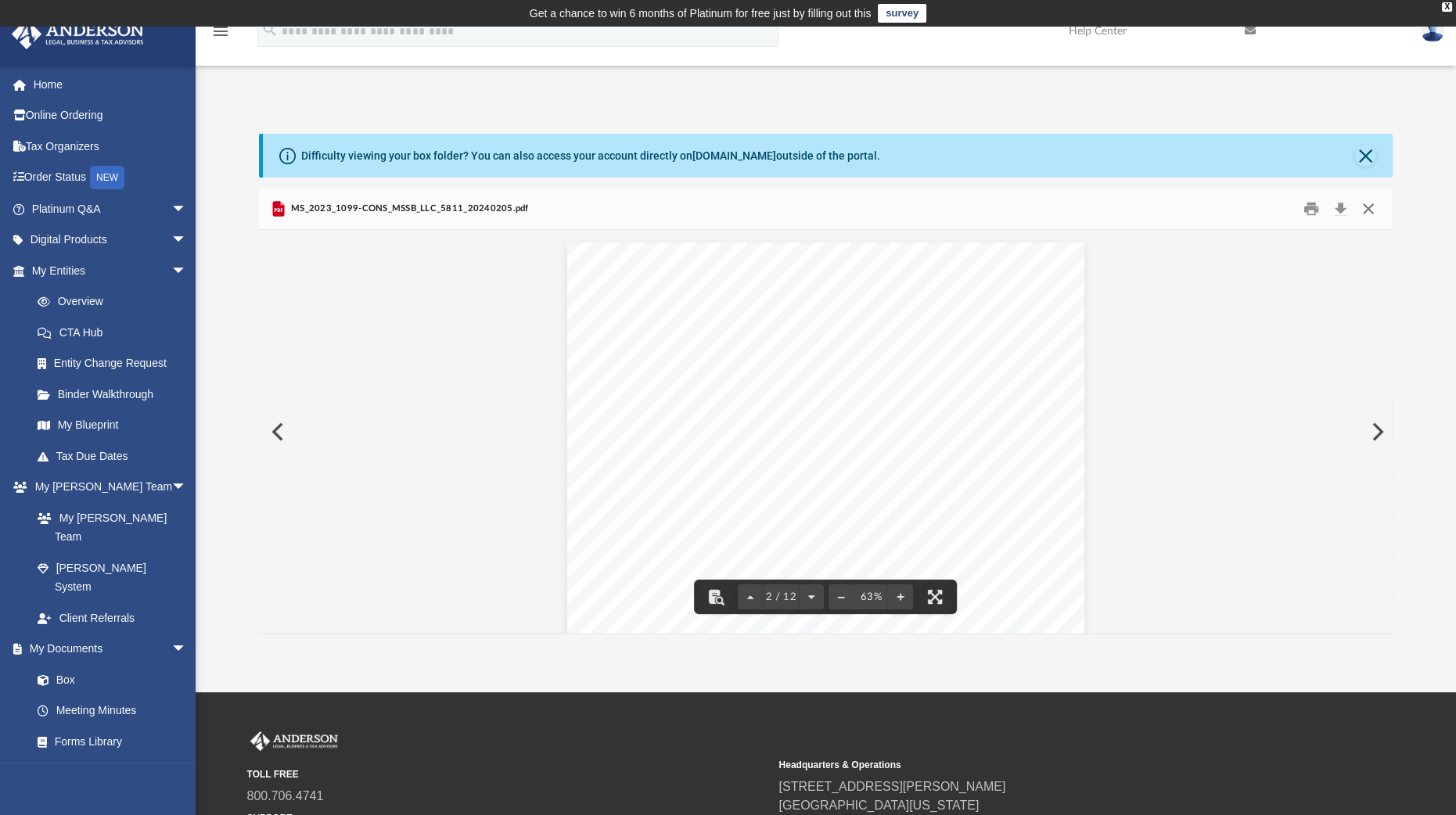
click at [1369, 207] on button "Close" at bounding box center [1368, 209] width 29 height 24
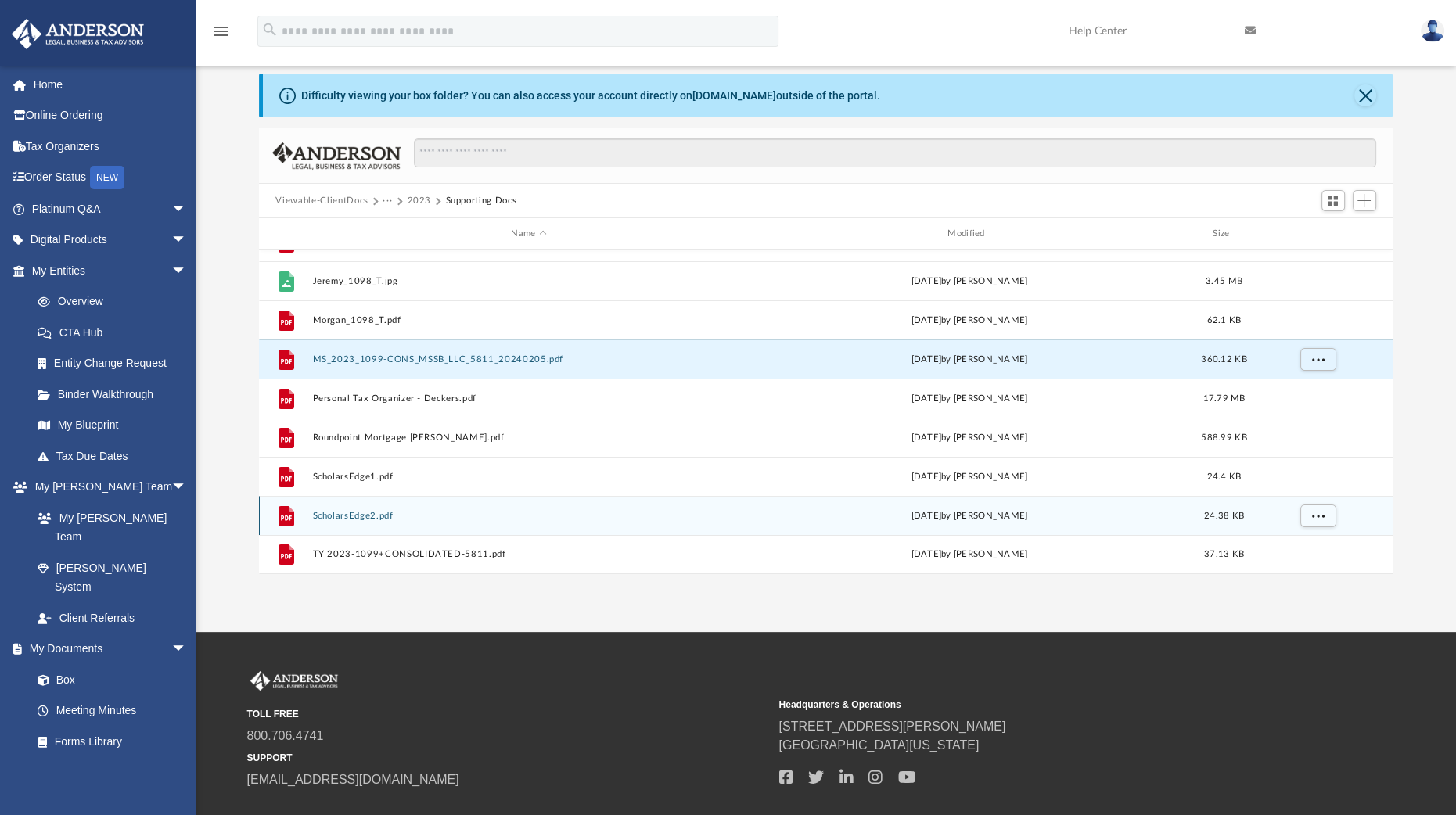
scroll to position [63, 0]
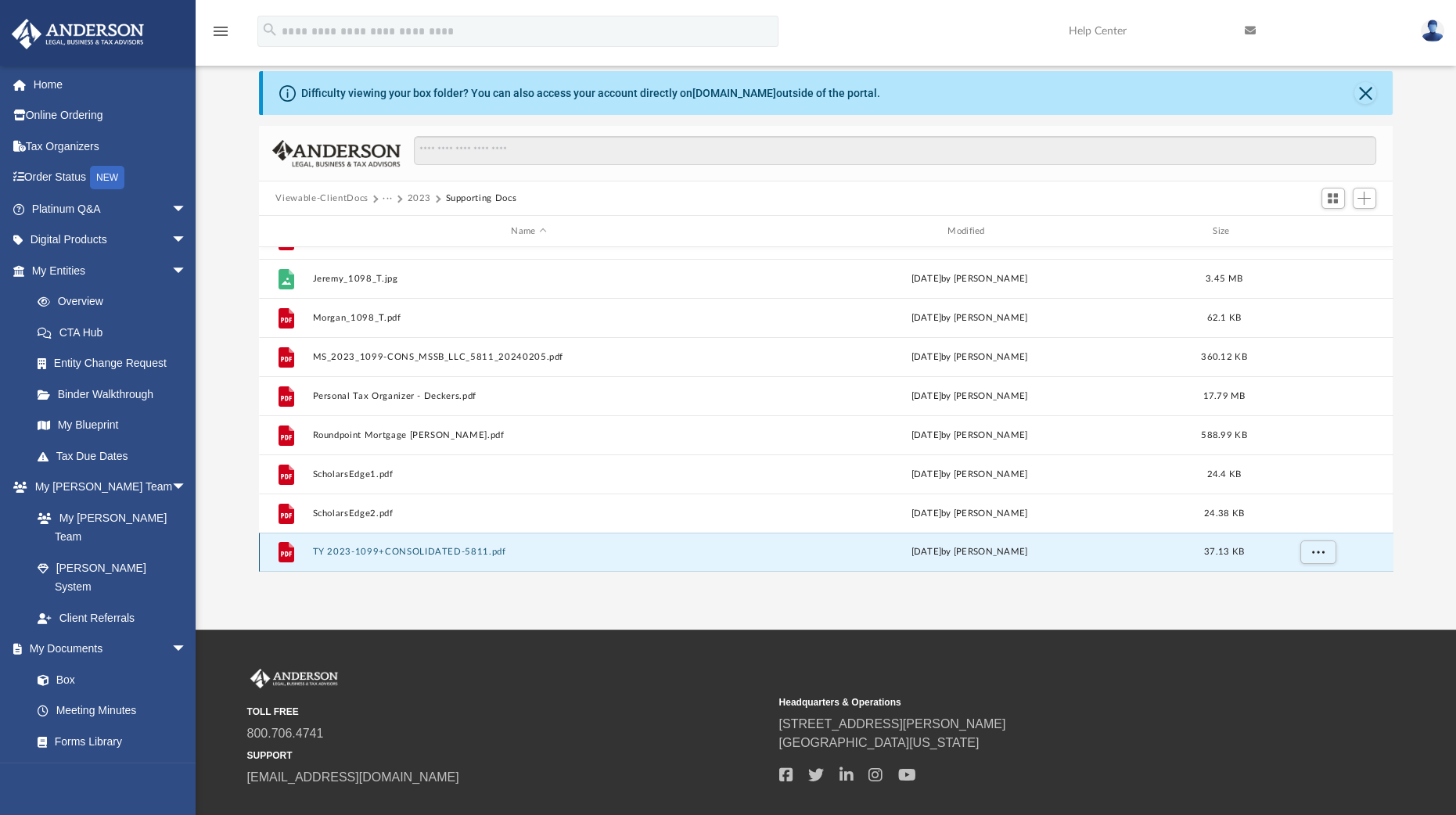
click at [390, 547] on button "TY 2023-1099+CONSOLIDATED-5811.pdf" at bounding box center [529, 552] width 433 height 10
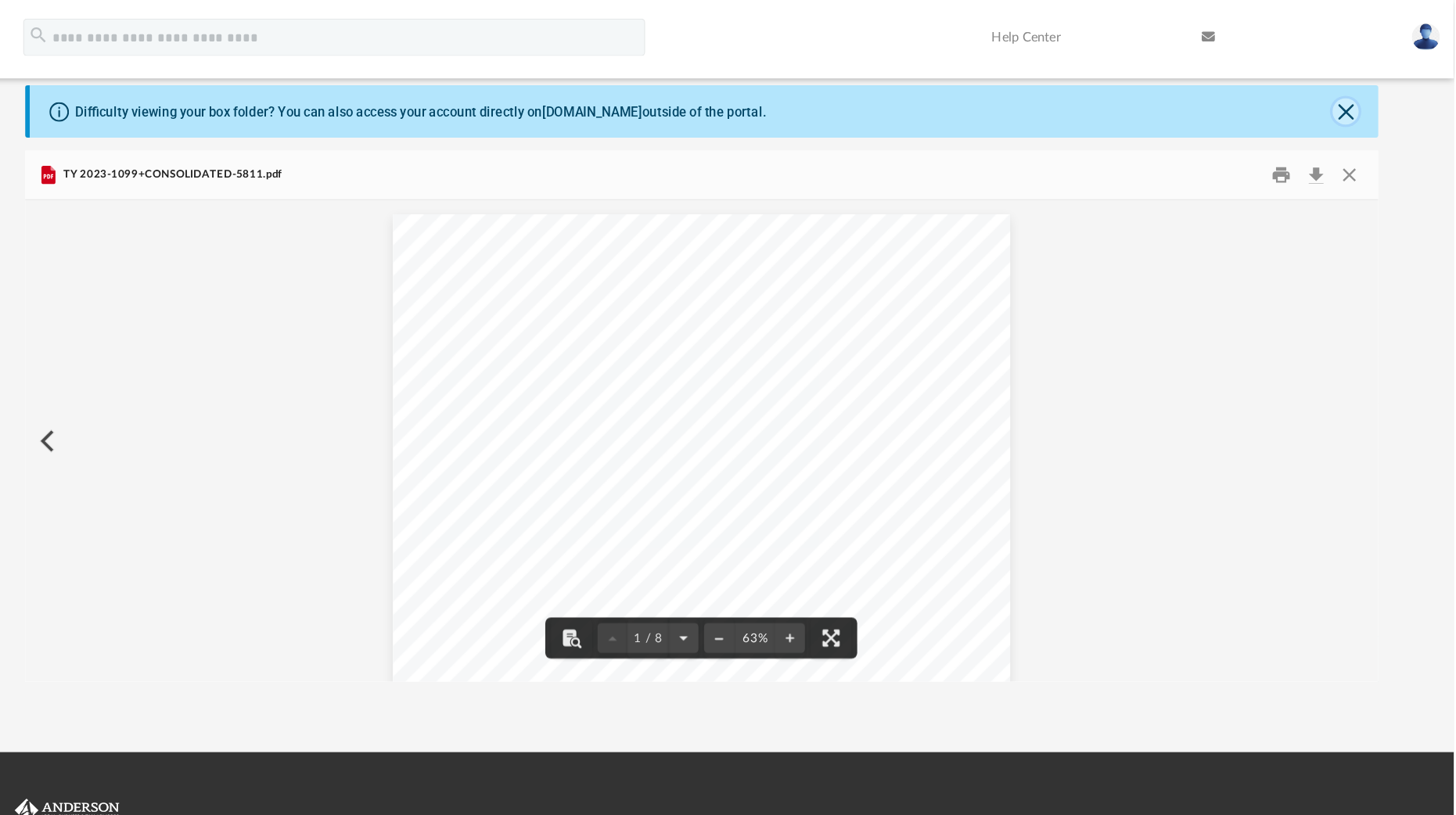
click at [1364, 90] on button "Close" at bounding box center [1364, 93] width 22 height 22
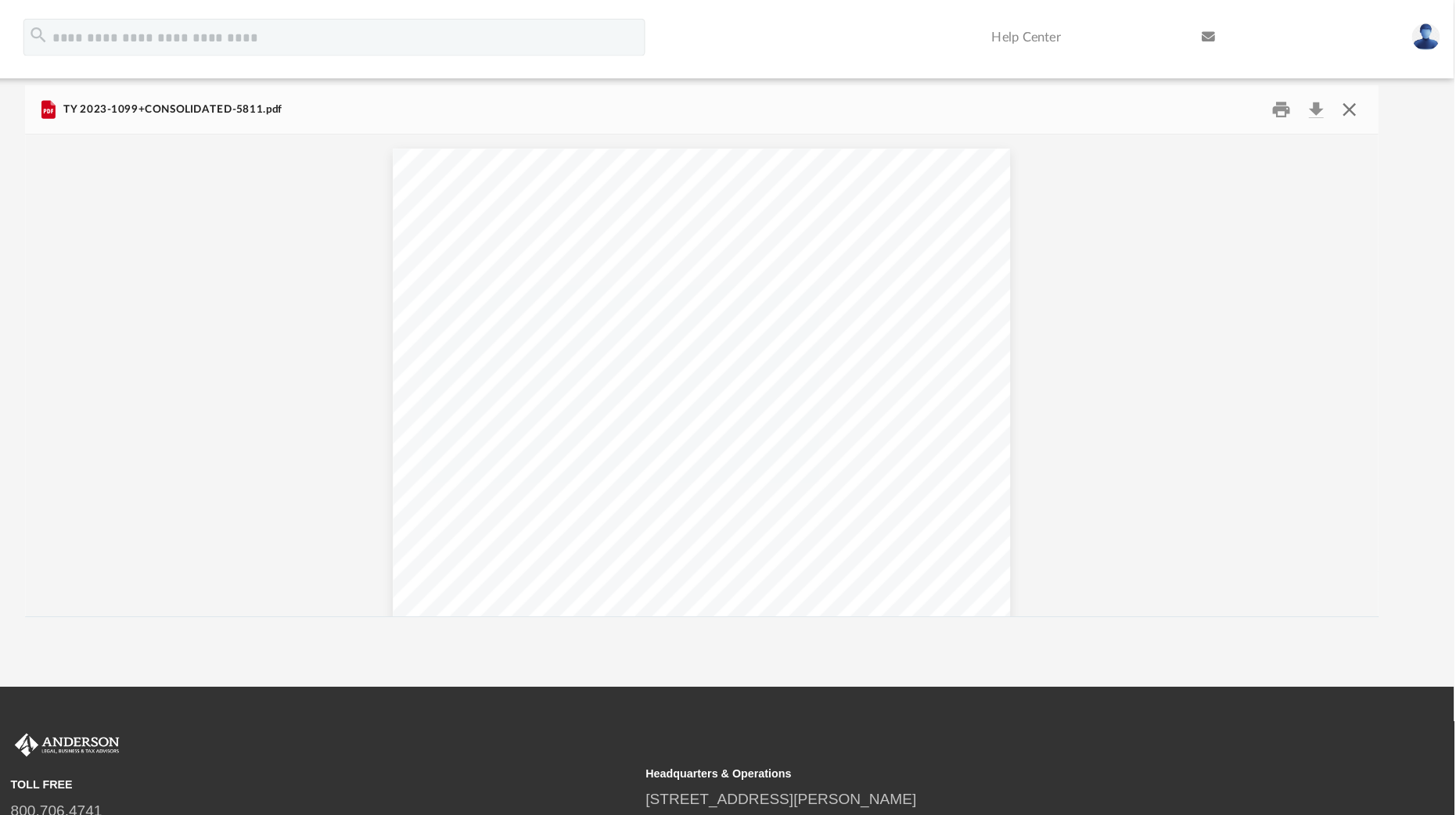
click at [1371, 89] on button "Close" at bounding box center [1368, 92] width 29 height 24
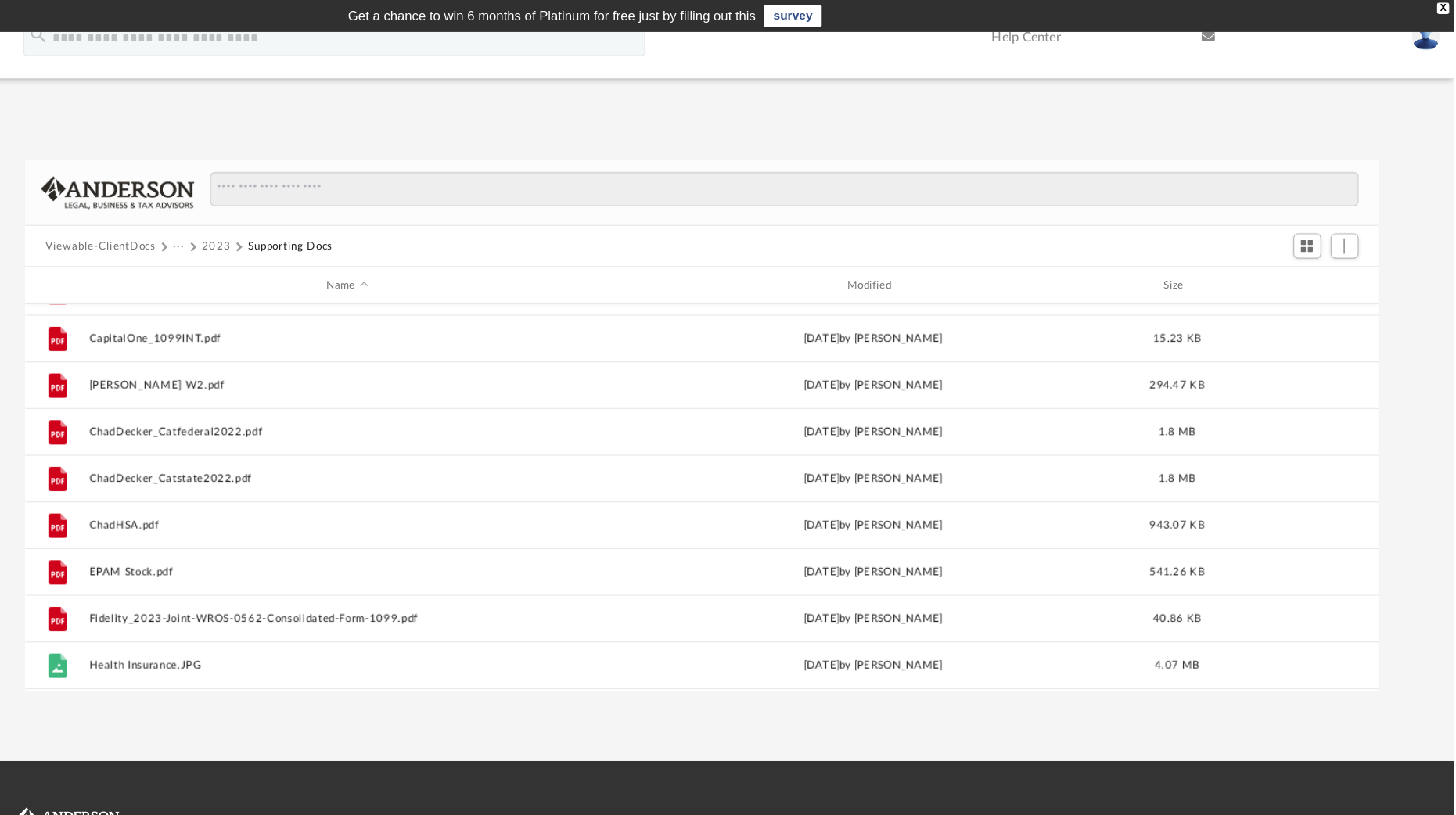
scroll to position [158, 0]
